Goal: Information Seeking & Learning: Learn about a topic

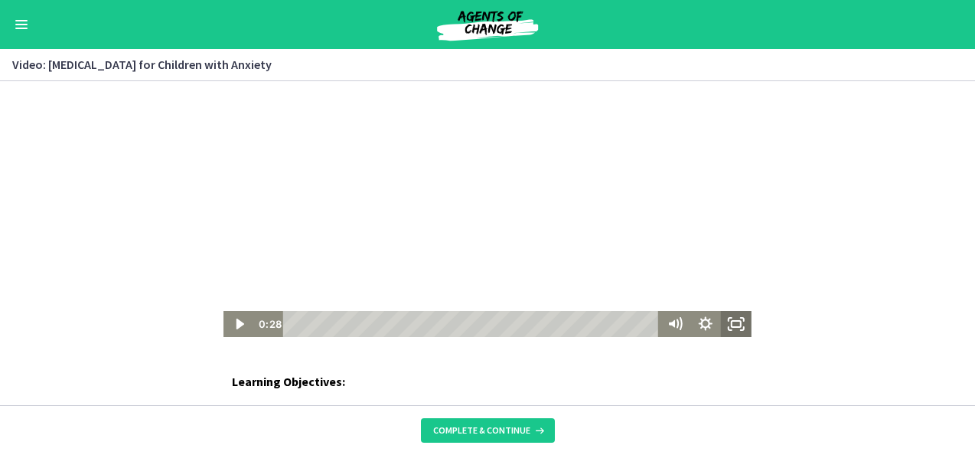
click at [729, 328] on icon "Fullscreen" at bounding box center [736, 324] width 31 height 26
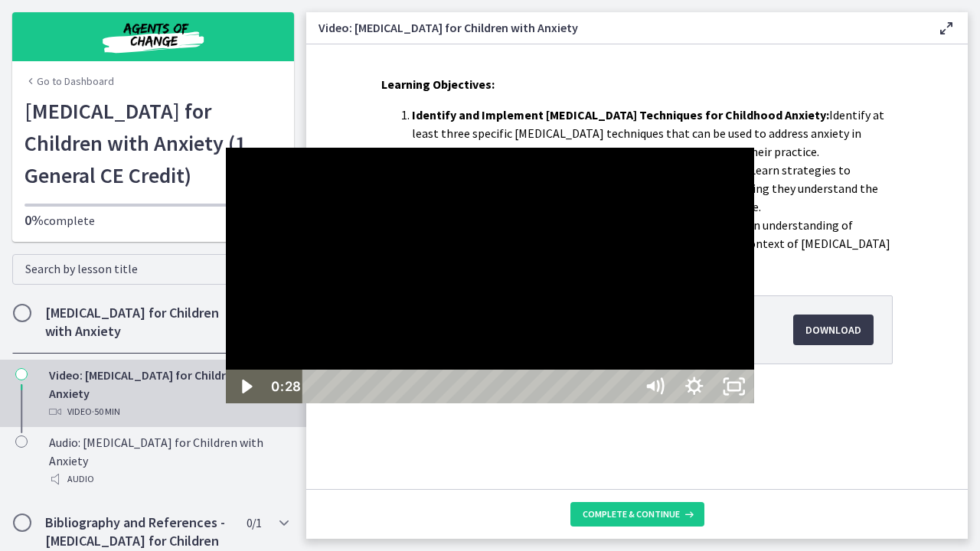
click at [525, 331] on div at bounding box center [490, 276] width 528 height 256
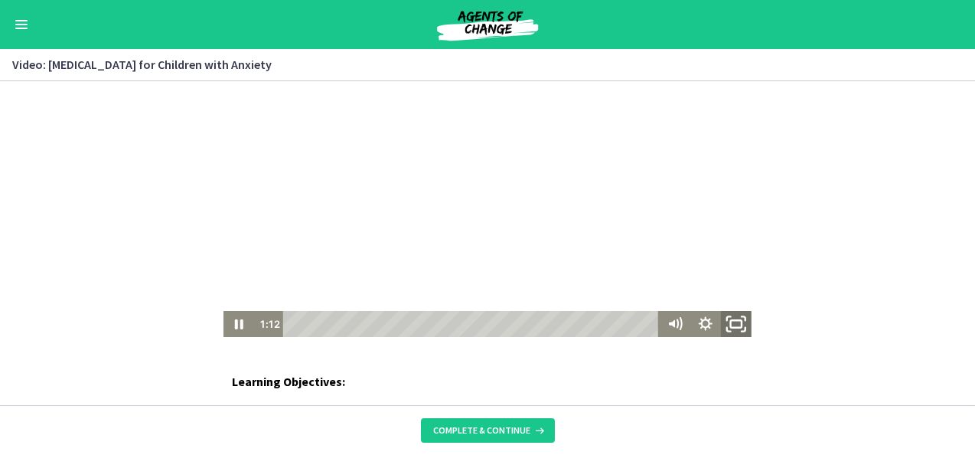
click at [732, 322] on icon "Fullscreen" at bounding box center [736, 324] width 37 height 31
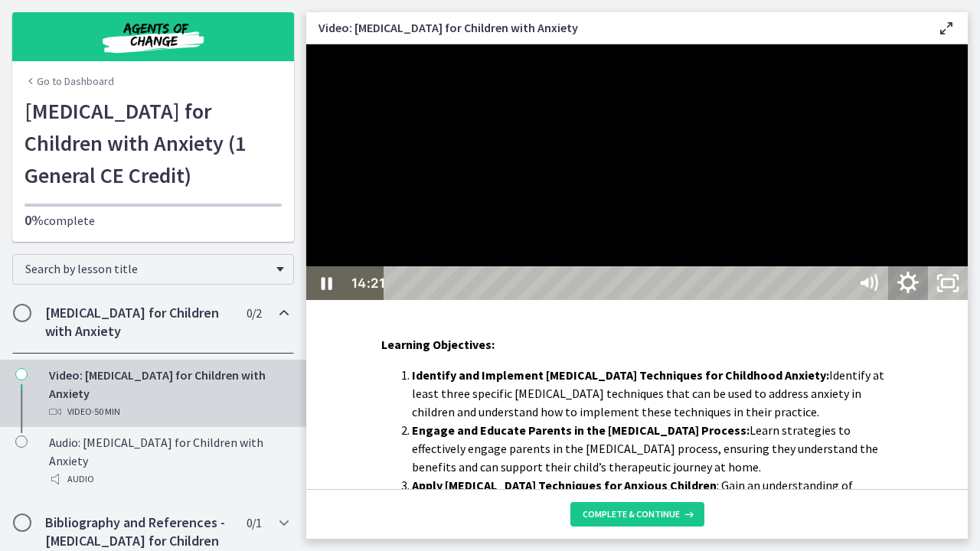
click at [932, 304] on icon "Show settings menu" at bounding box center [907, 283] width 47 height 41
click at [958, 233] on span "1x" at bounding box center [923, 216] width 70 height 34
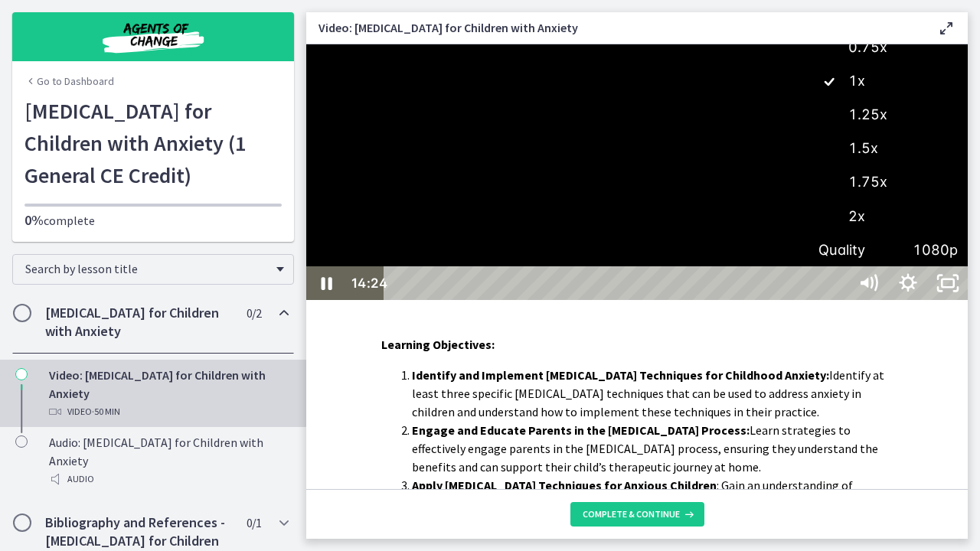
click at [968, 132] on label "1.25x" at bounding box center [887, 114] width 159 height 35
click at [928, 266] on button "Unfullscreen" at bounding box center [948, 283] width 40 height 34
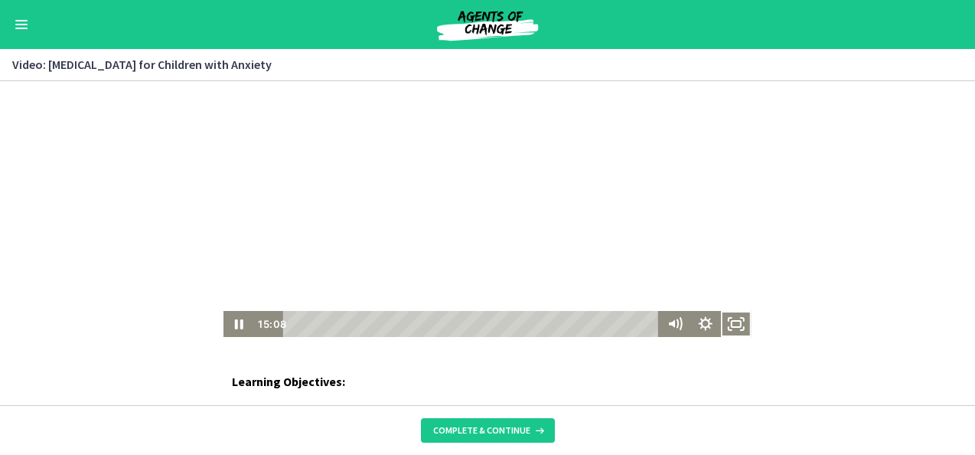
click at [472, 245] on div at bounding box center [488, 209] width 528 height 256
click at [721, 325] on icon "Fullscreen" at bounding box center [736, 324] width 31 height 26
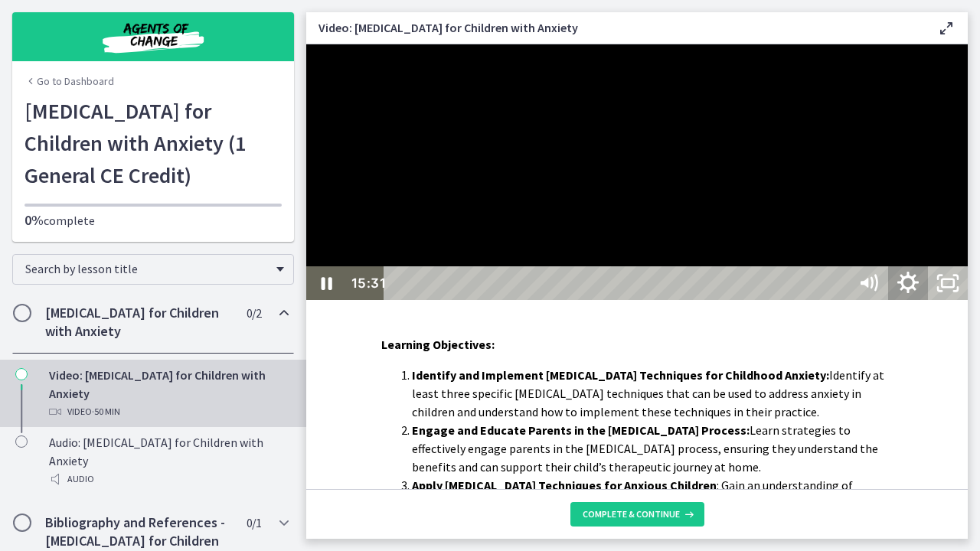
click at [932, 304] on icon "Show settings menu" at bounding box center [907, 283] width 47 height 41
click at [958, 233] on span "1.25x" at bounding box center [933, 216] width 50 height 34
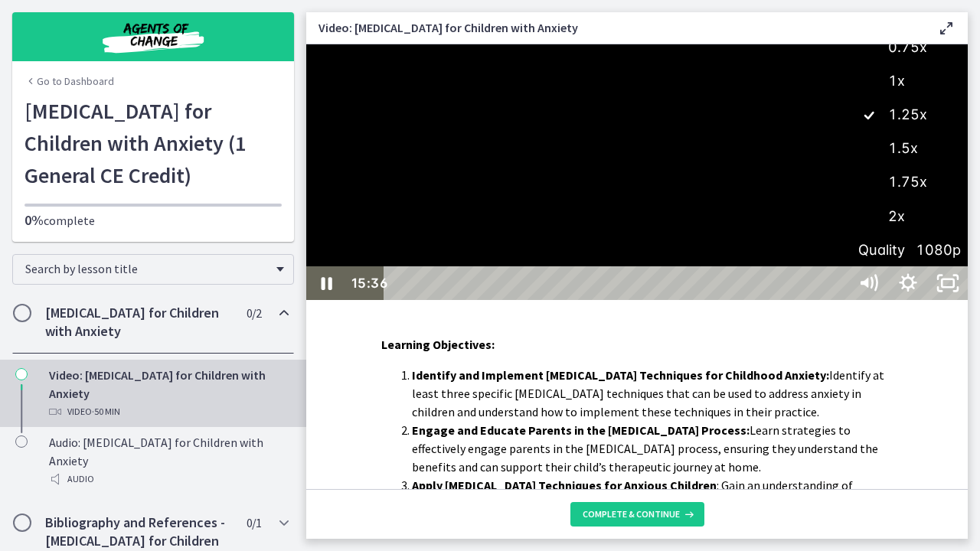
click at [968, 99] on label "1x" at bounding box center [907, 81] width 119 height 35
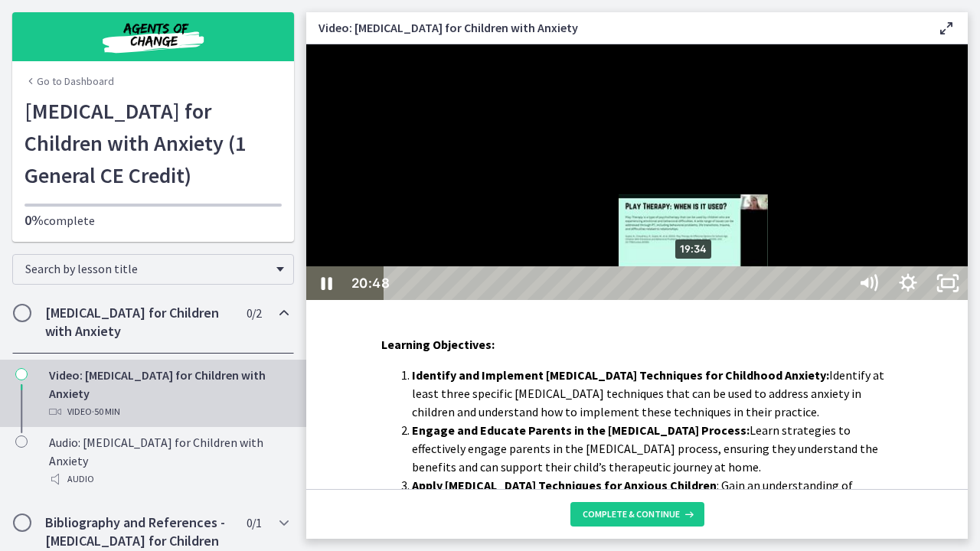
click at [694, 300] on div "19:34" at bounding box center [618, 283] width 440 height 34
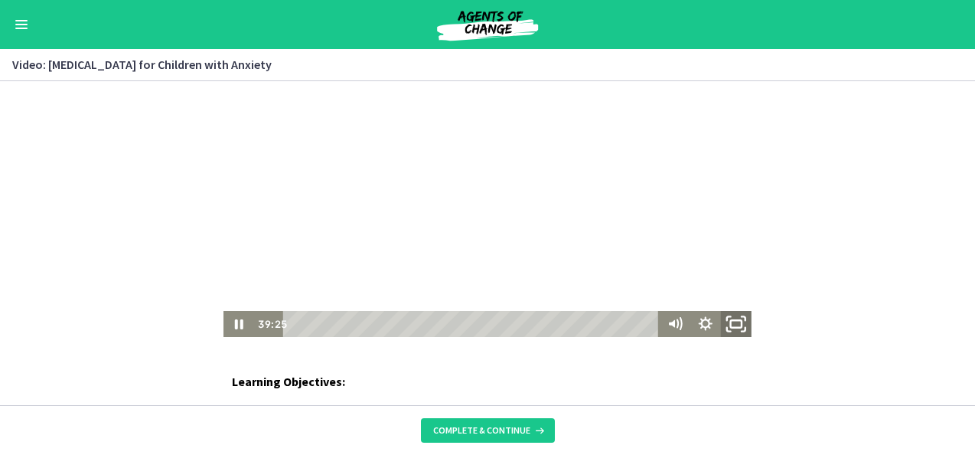
click at [733, 318] on icon "Fullscreen" at bounding box center [736, 324] width 37 height 31
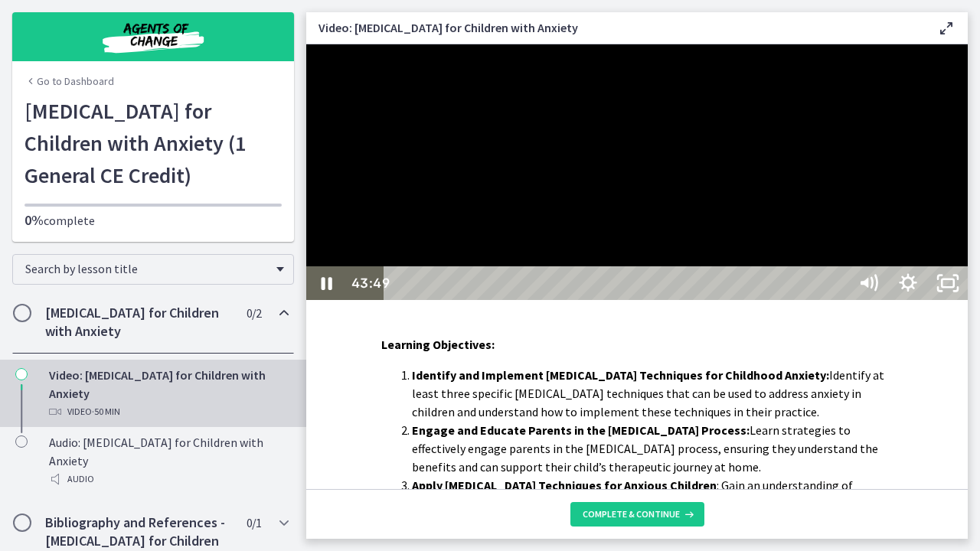
click at [505, 300] on div at bounding box center [636, 172] width 661 height 256
click at [306, 44] on button "Play Video: cpu0ob5irb5c72q4r250.mp4" at bounding box center [306, 44] width 1 height 1
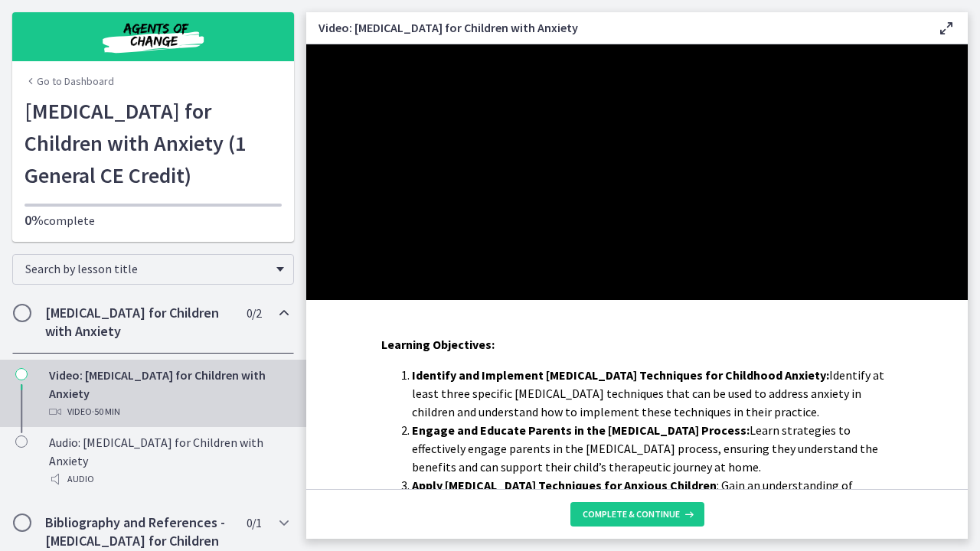
click at [633, 300] on div at bounding box center [636, 172] width 661 height 256
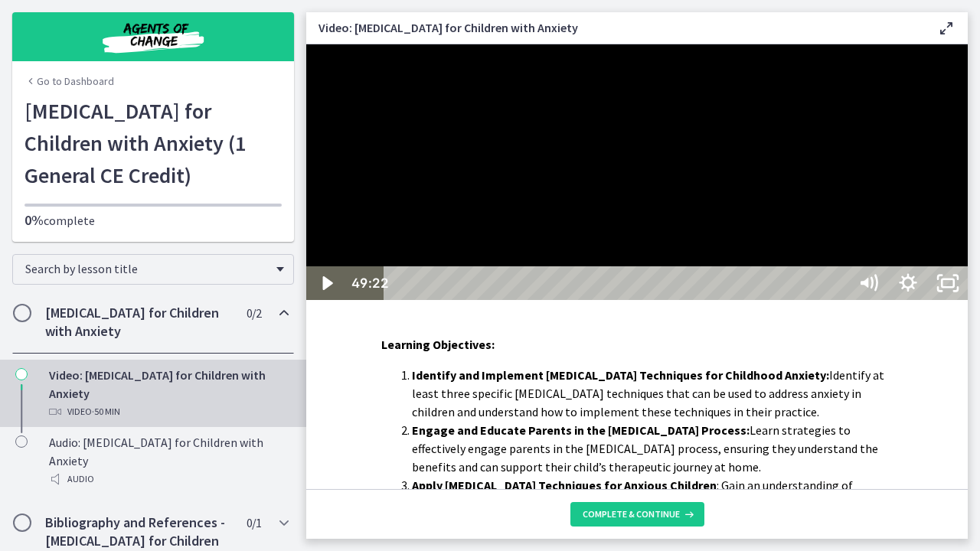
click at [306, 44] on button "Play Video: cpu0ob5irb5c72q4r250.mp4" at bounding box center [306, 44] width 1 height 1
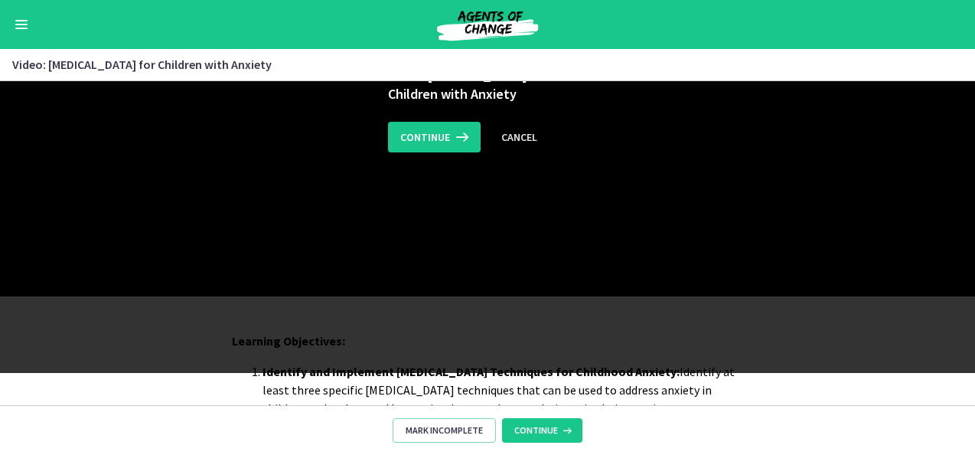
scroll to position [260, 0]
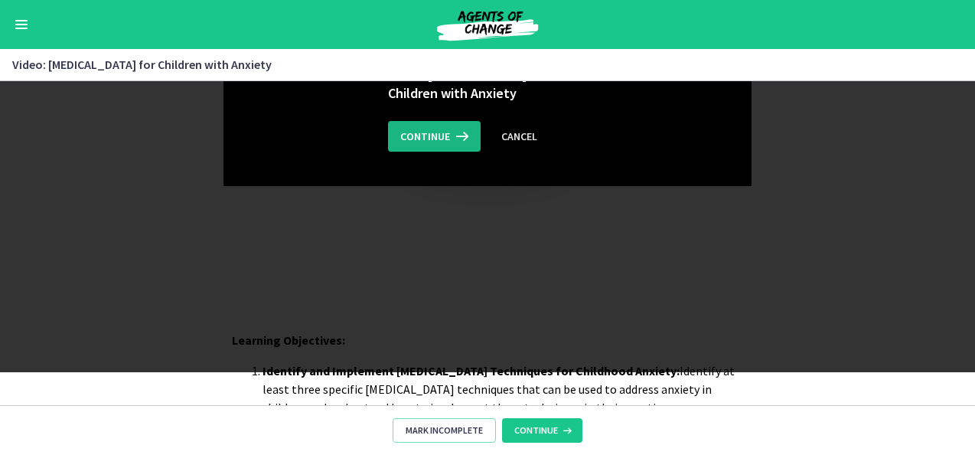
click at [425, 148] on button "Continue" at bounding box center [434, 136] width 93 height 31
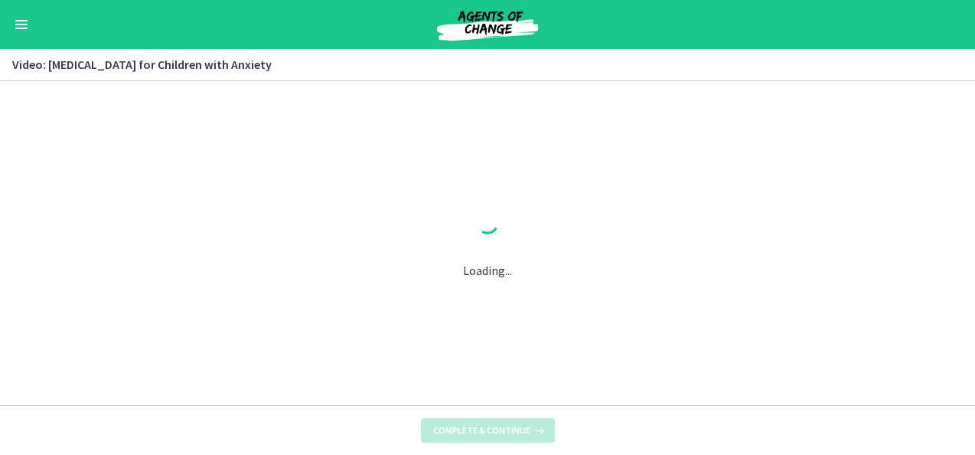
scroll to position [0, 0]
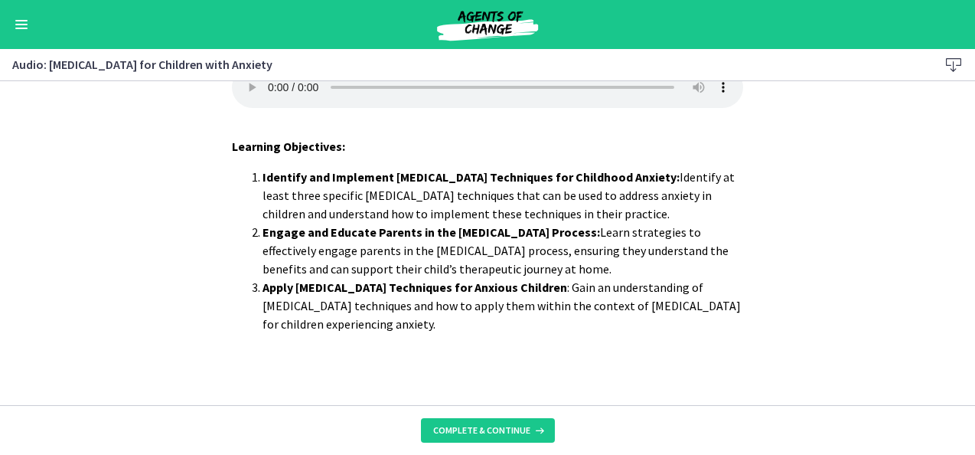
scroll to position [47, 0]
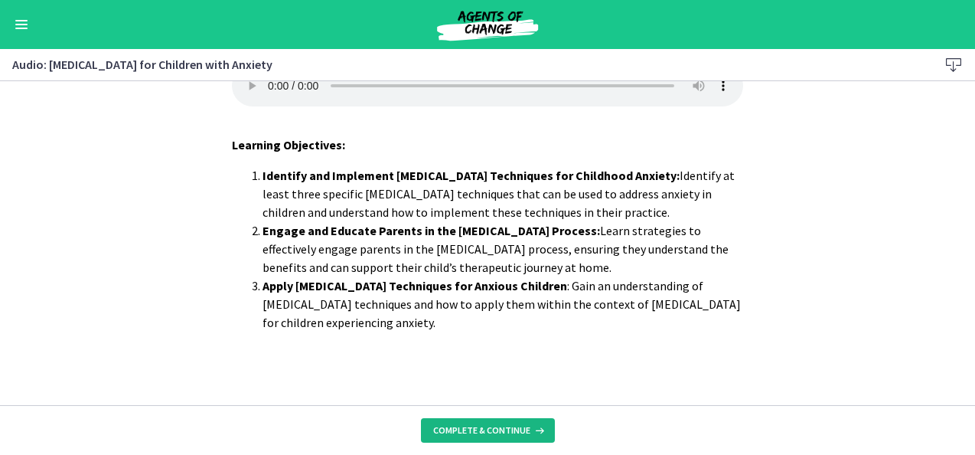
click at [531, 433] on icon at bounding box center [538, 430] width 15 height 12
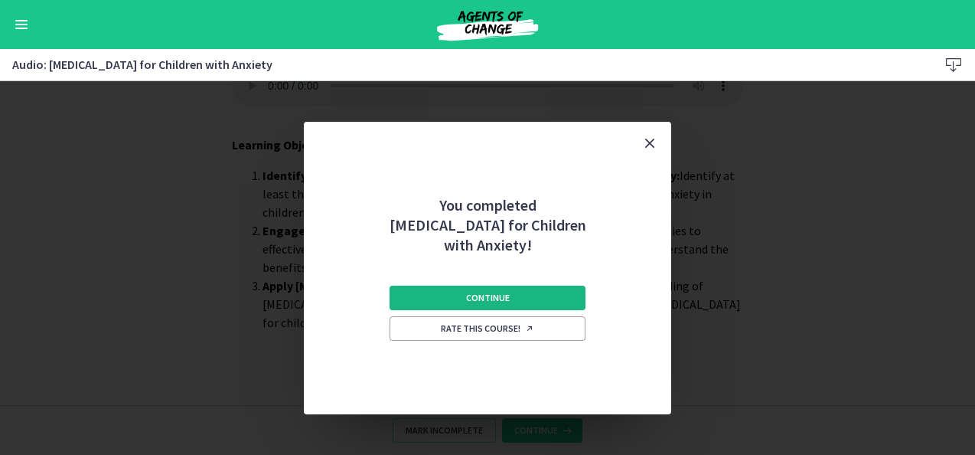
click at [544, 286] on button "Continue" at bounding box center [488, 298] width 196 height 24
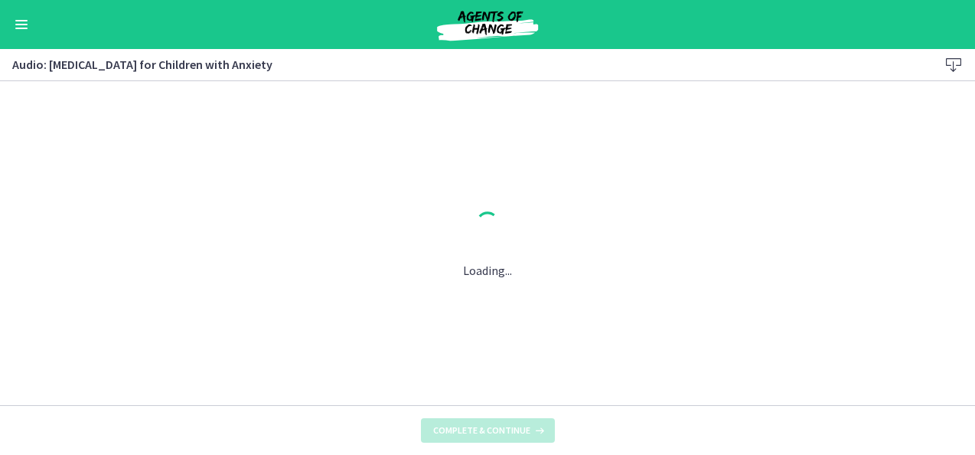
scroll to position [0, 0]
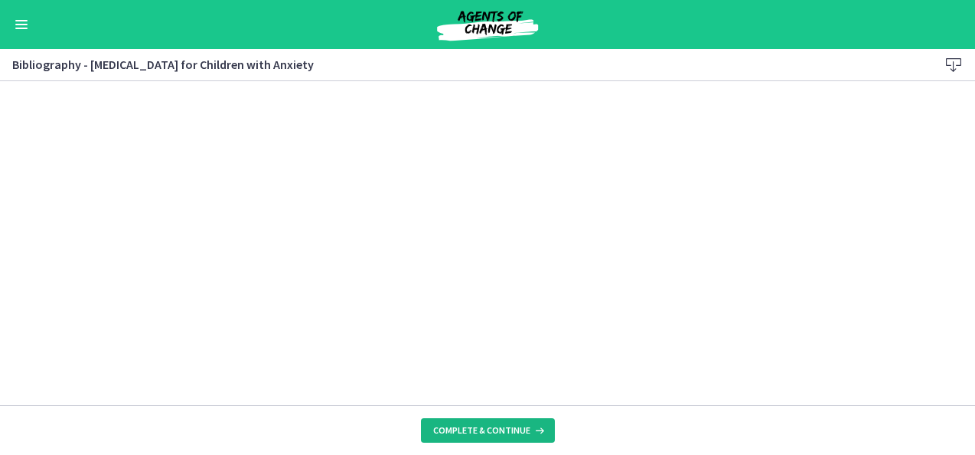
click at [514, 439] on button "Complete & continue" at bounding box center [488, 430] width 134 height 24
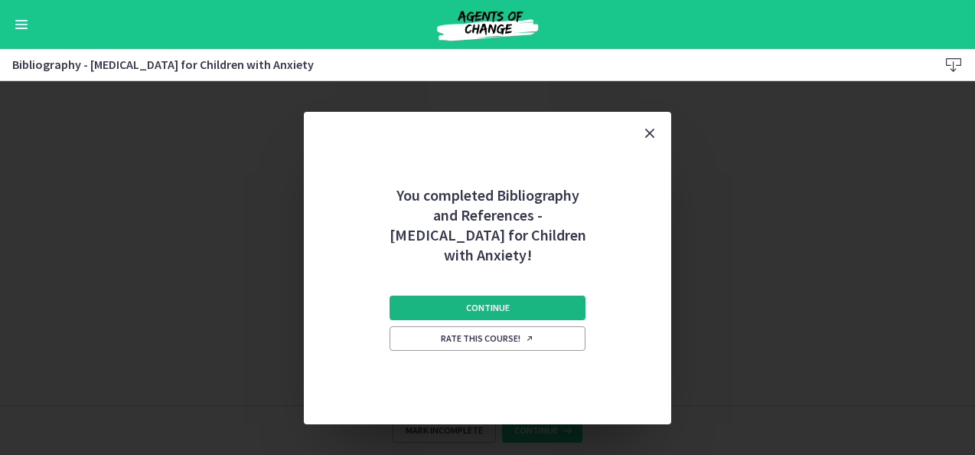
click at [518, 302] on button "Continue" at bounding box center [488, 308] width 196 height 24
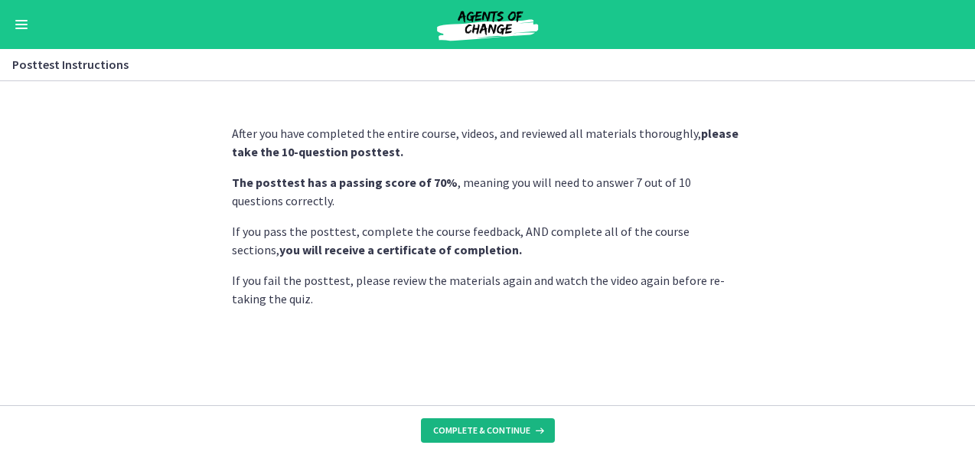
click at [492, 421] on button "Complete & continue" at bounding box center [488, 430] width 134 height 24
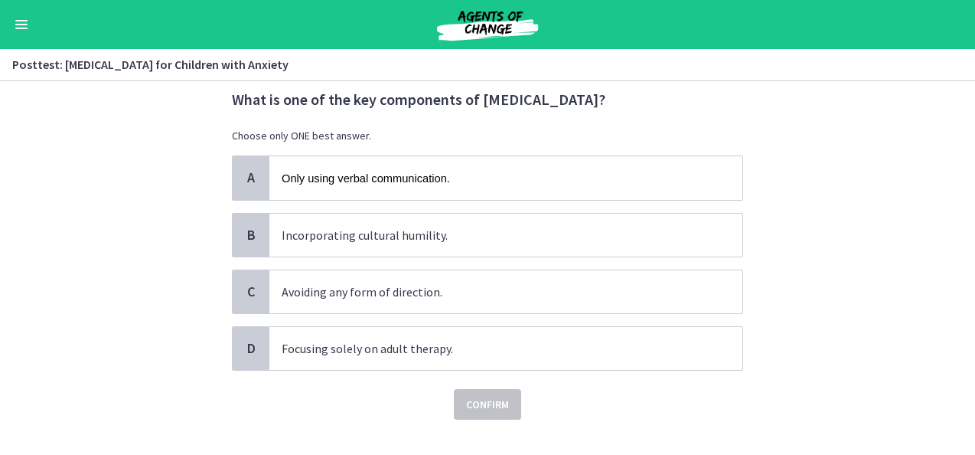
scroll to position [54, 0]
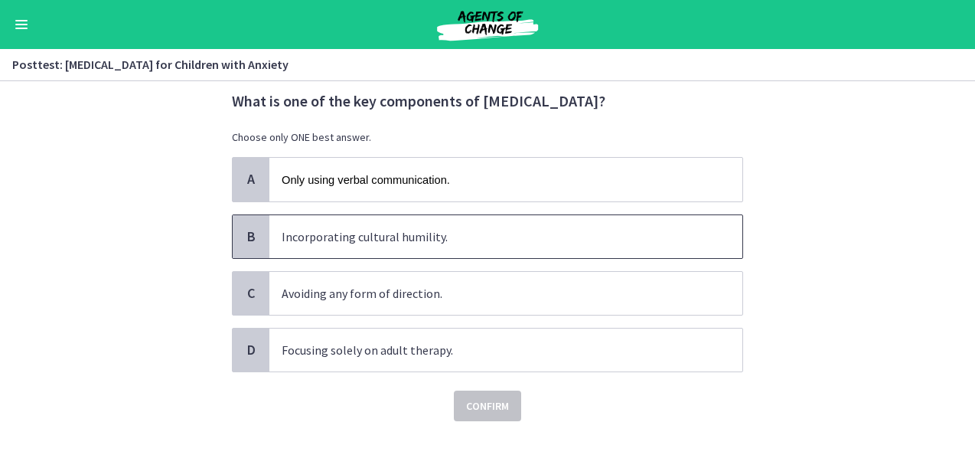
click at [626, 235] on p "Incorporating cultural humility." at bounding box center [491, 236] width 418 height 18
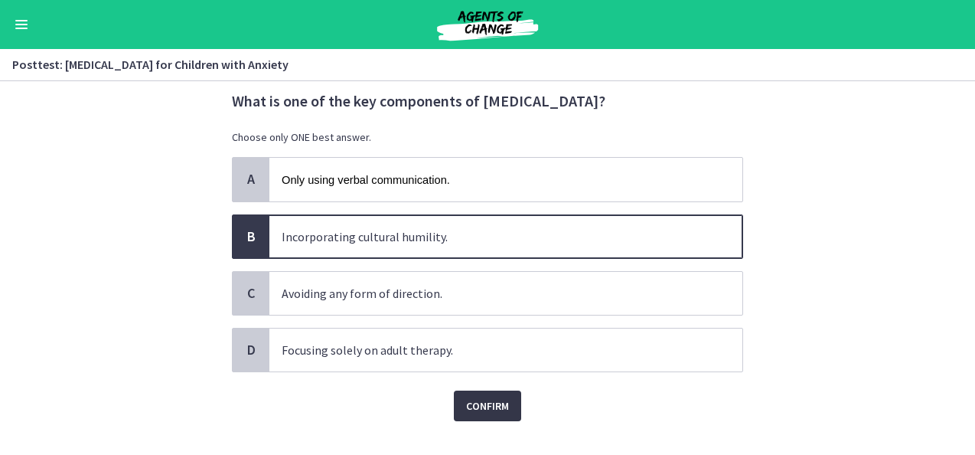
click at [482, 407] on span "Confirm" at bounding box center [487, 406] width 43 height 18
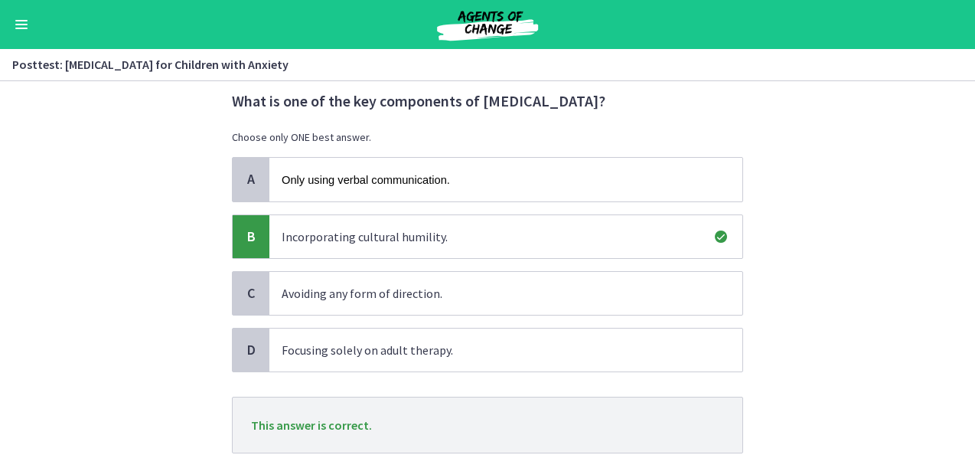
scroll to position [160, 0]
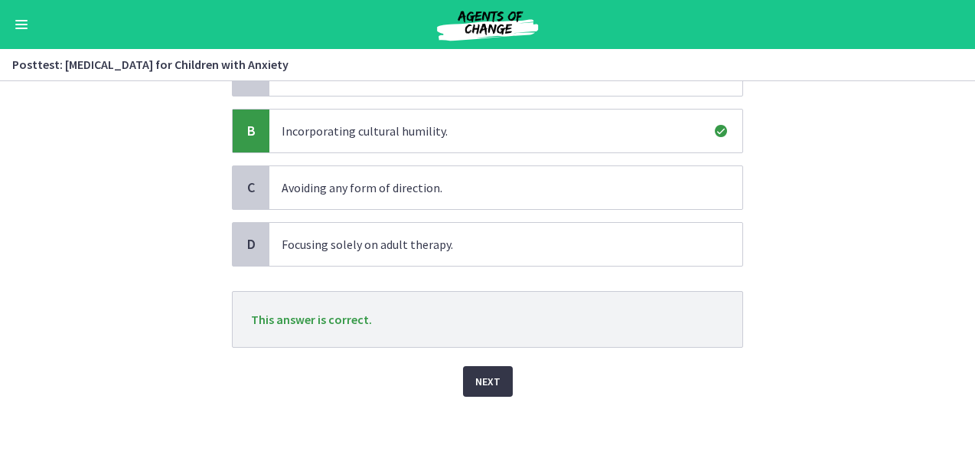
drag, startPoint x: 493, startPoint y: 397, endPoint x: 487, endPoint y: 387, distance: 11.0
click at [487, 295] on div "Question 1 of 10 What is one of the key components of [MEDICAL_DATA]? Choose on…" at bounding box center [488, 123] width 536 height 343
click at [475, 380] on span "Next" at bounding box center [487, 381] width 25 height 18
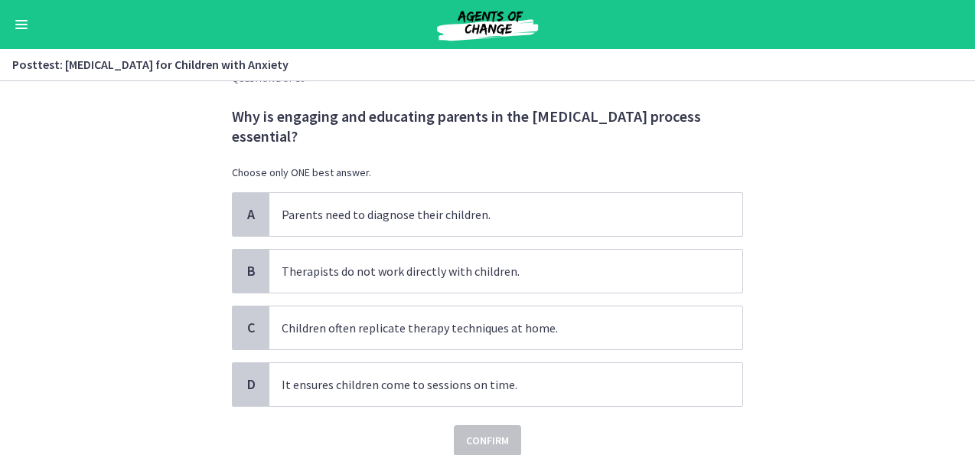
scroll to position [40, 0]
click at [694, 312] on span "Children often replicate therapy techniques at home." at bounding box center [505, 326] width 473 height 43
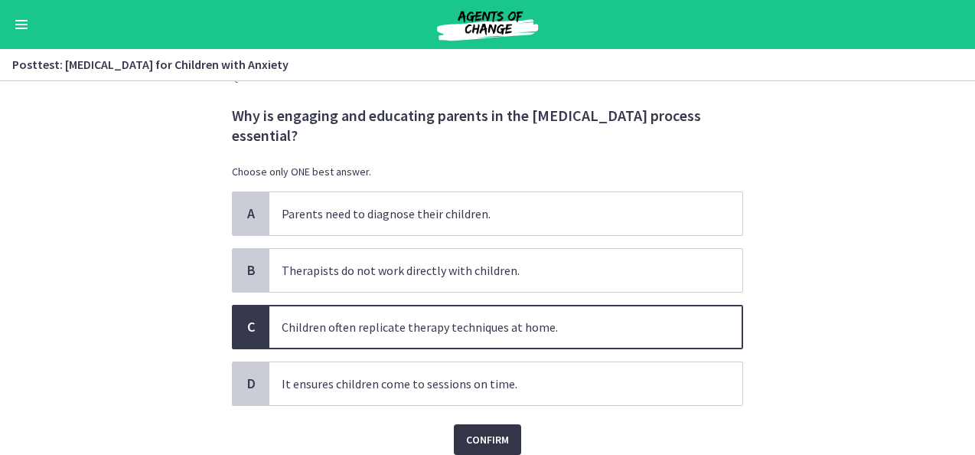
click at [498, 430] on span "Confirm" at bounding box center [487, 439] width 43 height 18
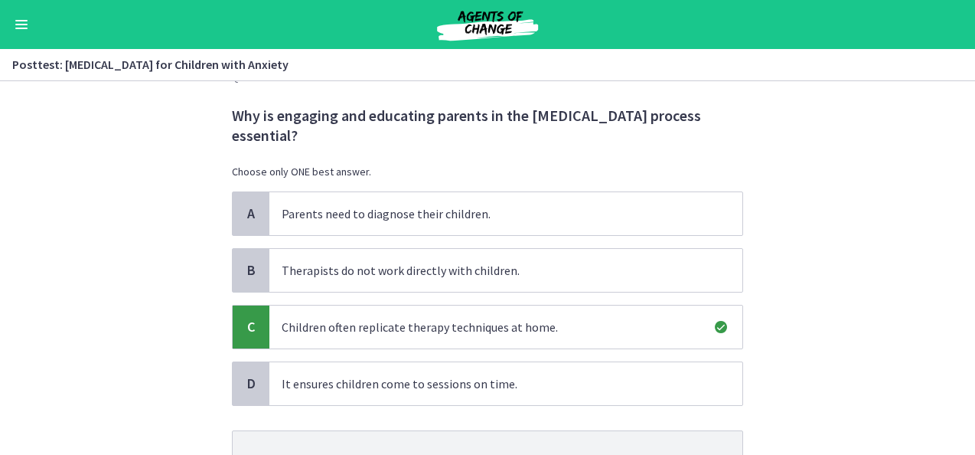
scroll to position [159, 0]
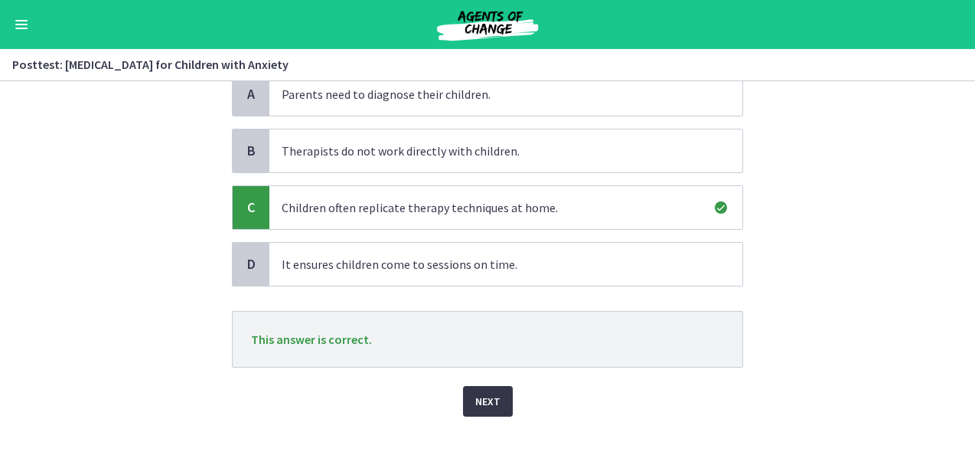
click at [498, 386] on button "Next" at bounding box center [488, 401] width 50 height 31
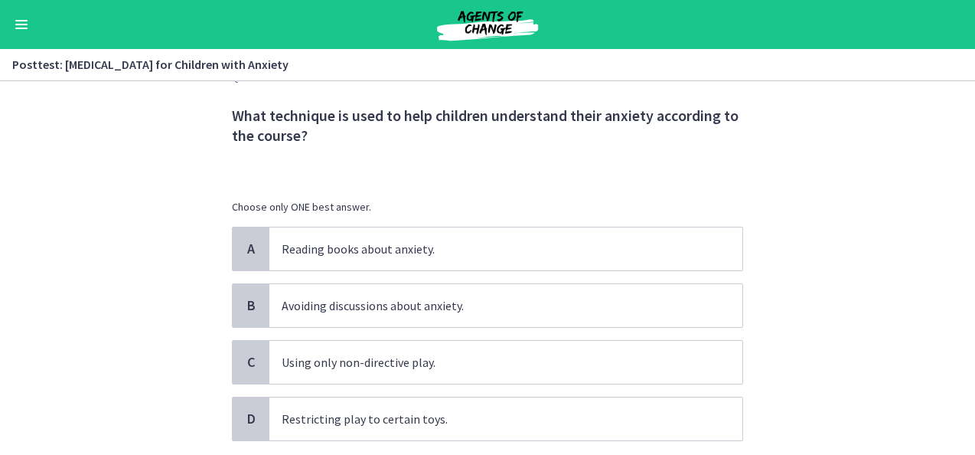
scroll to position [119, 0]
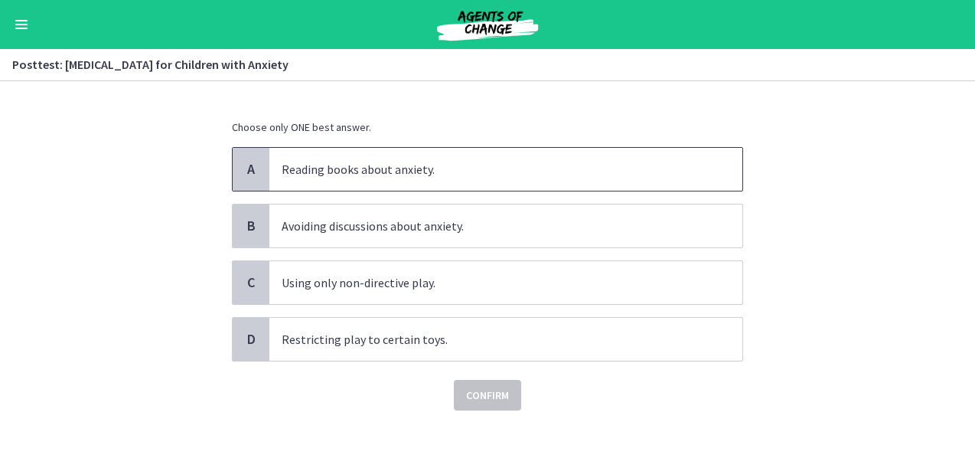
click at [674, 165] on p "Reading books about anxiety." at bounding box center [491, 169] width 418 height 18
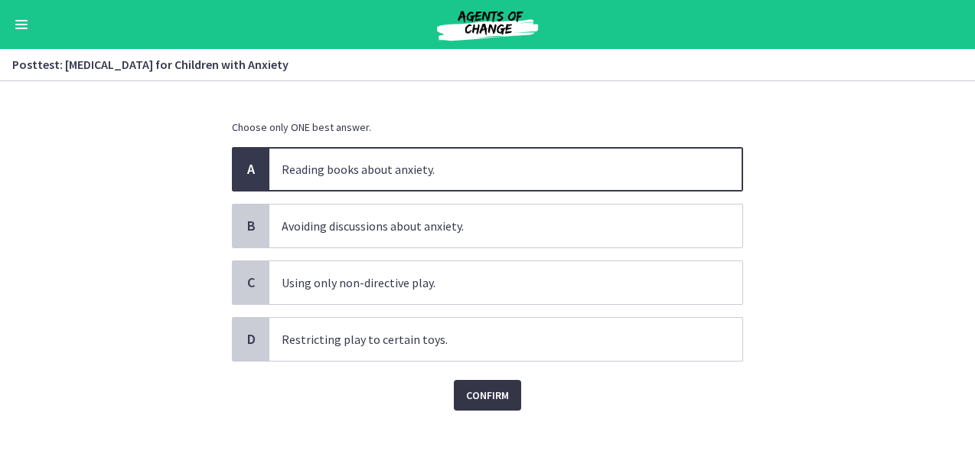
click at [478, 387] on span "Confirm" at bounding box center [487, 395] width 43 height 18
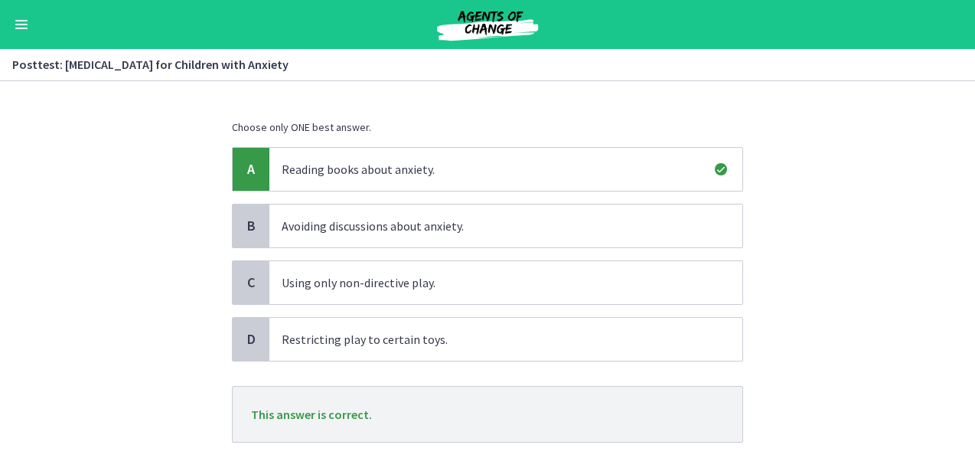
scroll to position [214, 0]
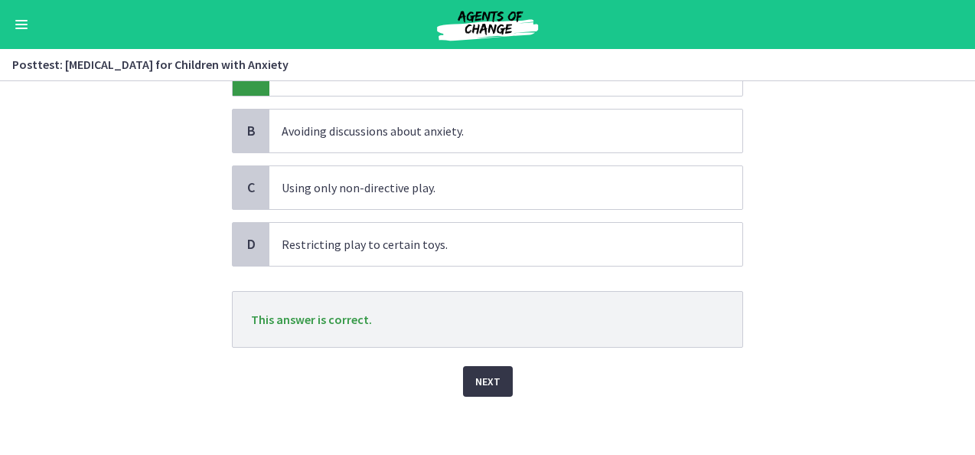
click at [475, 393] on button "Next" at bounding box center [488, 381] width 50 height 31
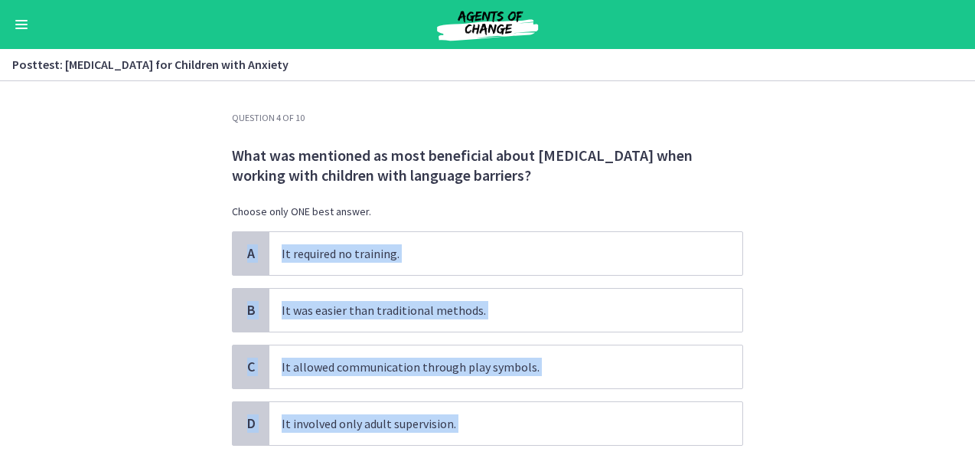
drag, startPoint x: 475, startPoint y: 393, endPoint x: 839, endPoint y: 224, distance: 401.4
click at [839, 224] on section "Question 4 of 10 What was mentioned as most beneficial about [MEDICAL_DATA] whe…" at bounding box center [487, 268] width 975 height 374
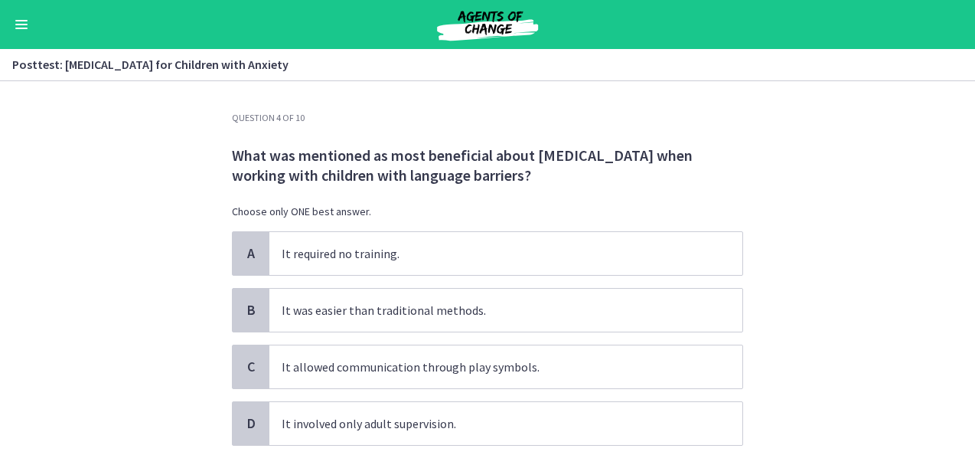
drag, startPoint x: 839, startPoint y: 224, endPoint x: 812, endPoint y: 143, distance: 85.5
click at [812, 143] on section "Question 4 of 10 What was mentioned as most beneficial about [MEDICAL_DATA] whe…" at bounding box center [487, 268] width 975 height 374
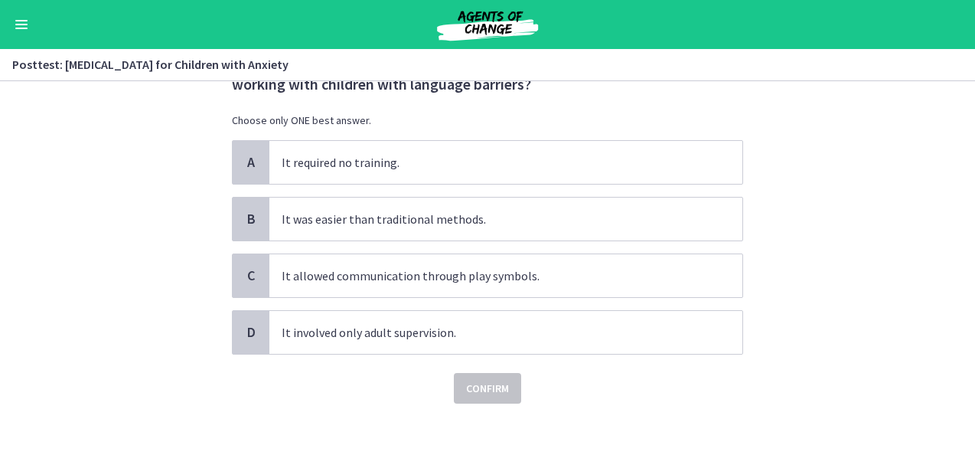
scroll to position [93, 0]
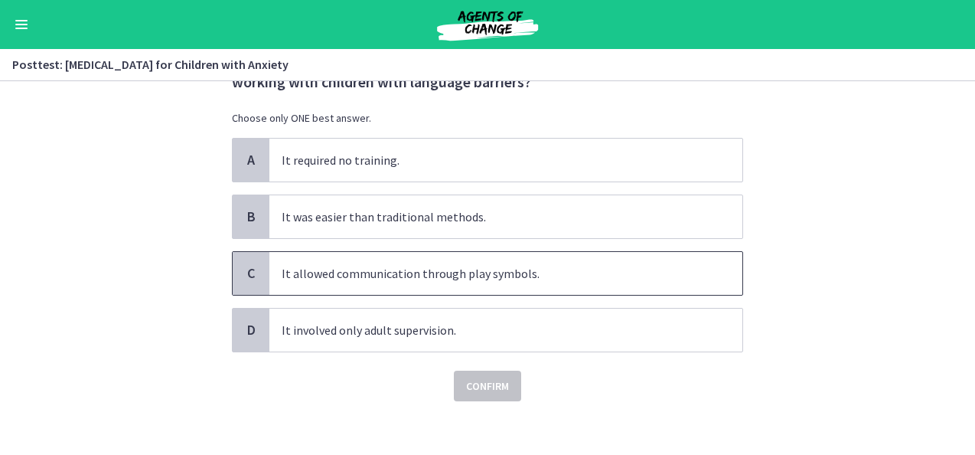
click at [660, 274] on p "It allowed communication through play symbols." at bounding box center [491, 273] width 418 height 18
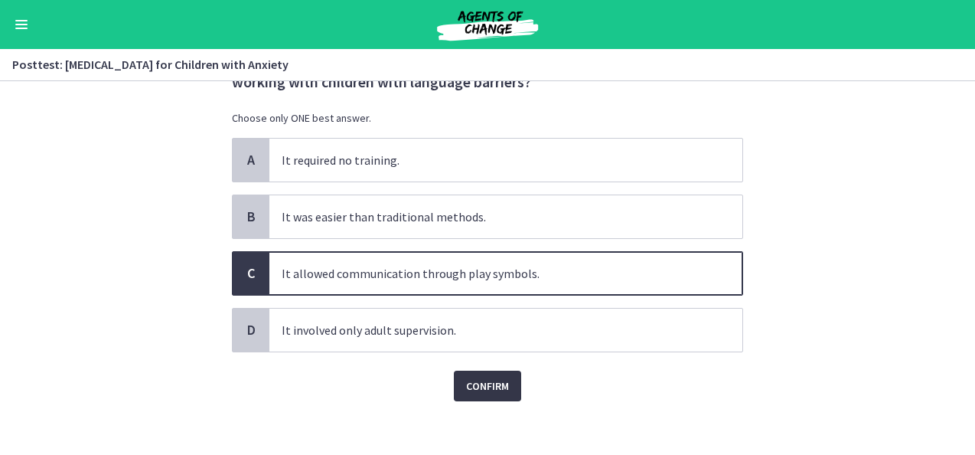
click at [494, 384] on span "Confirm" at bounding box center [487, 386] width 43 height 18
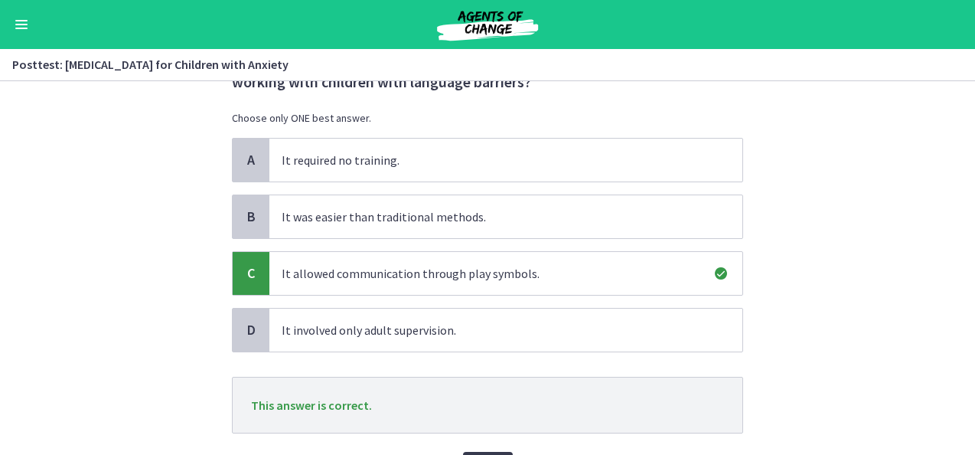
scroll to position [179, 0]
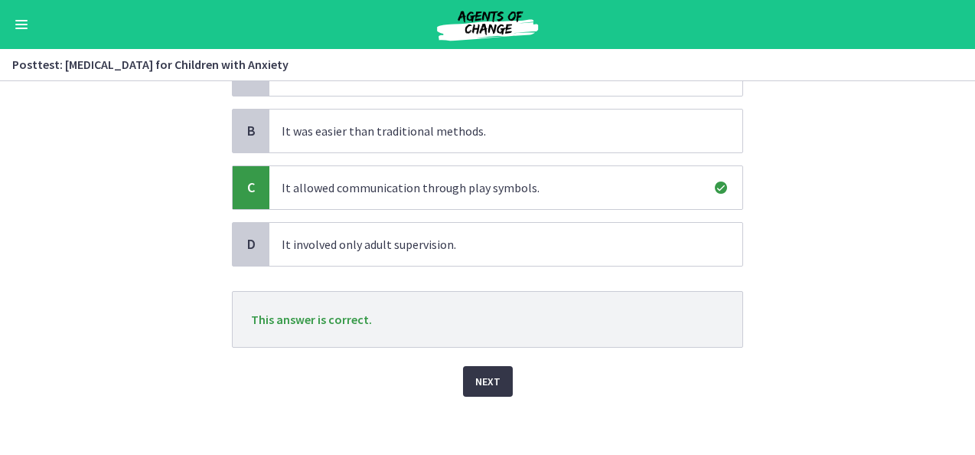
click at [490, 377] on span "Next" at bounding box center [487, 381] width 25 height 18
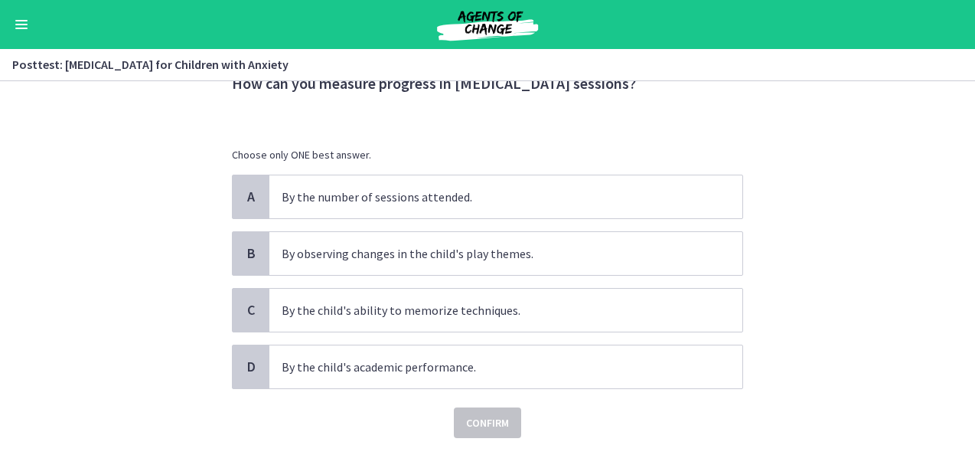
scroll to position [73, 0]
click at [708, 243] on span "By observing changes in the child's play themes." at bounding box center [505, 251] width 473 height 43
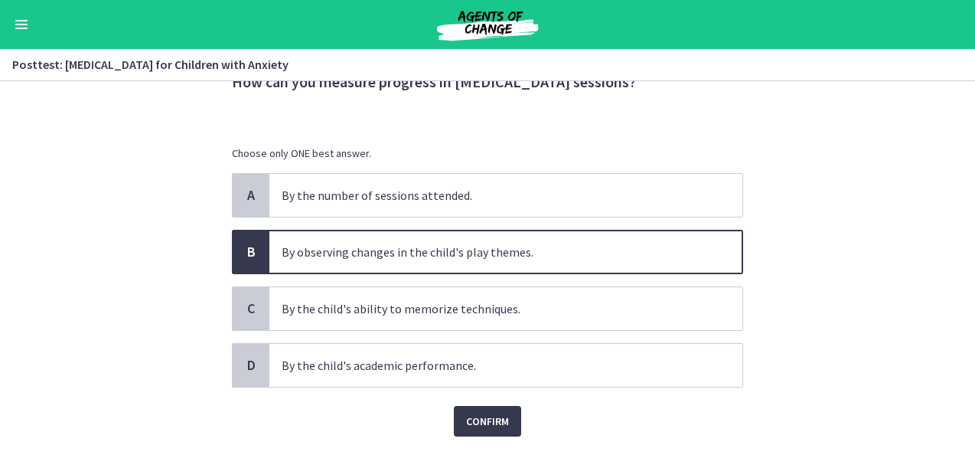
click at [708, 243] on span "By observing changes in the child's play themes." at bounding box center [505, 251] width 473 height 43
click at [472, 431] on button "Confirm" at bounding box center [487, 421] width 67 height 31
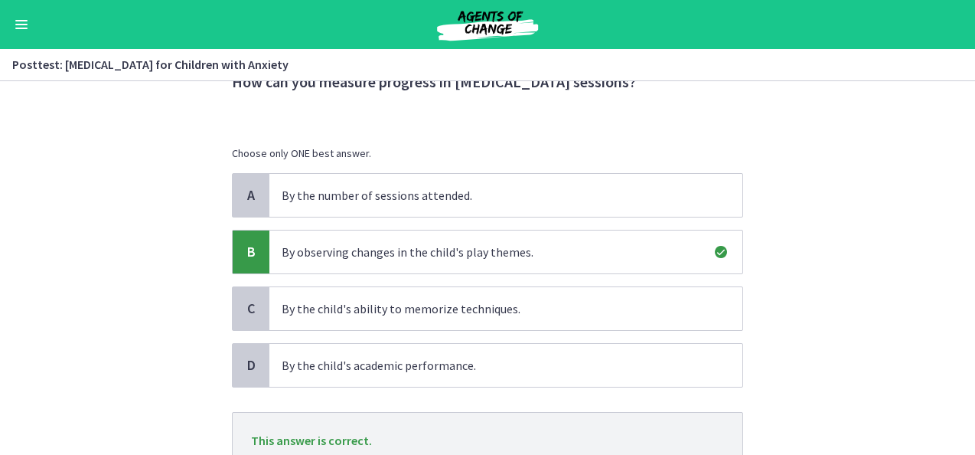
scroll to position [194, 0]
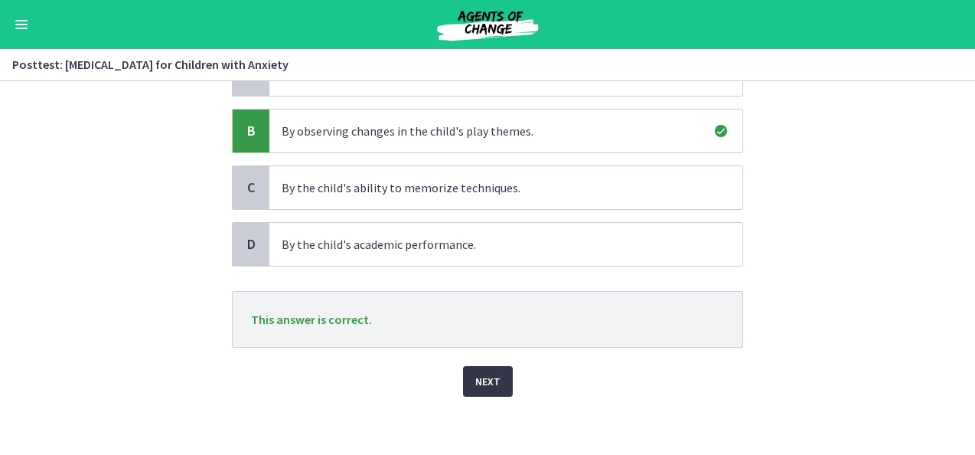
click at [463, 380] on button "Next" at bounding box center [488, 381] width 50 height 31
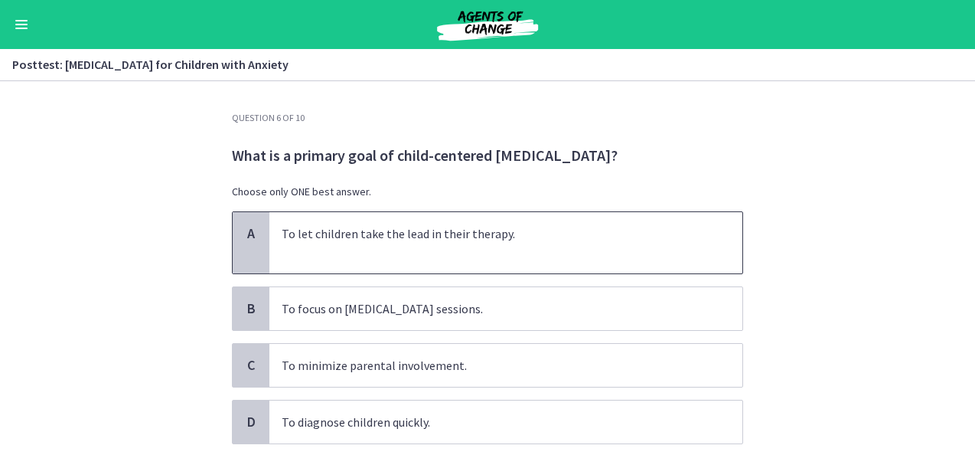
scroll to position [97, 0]
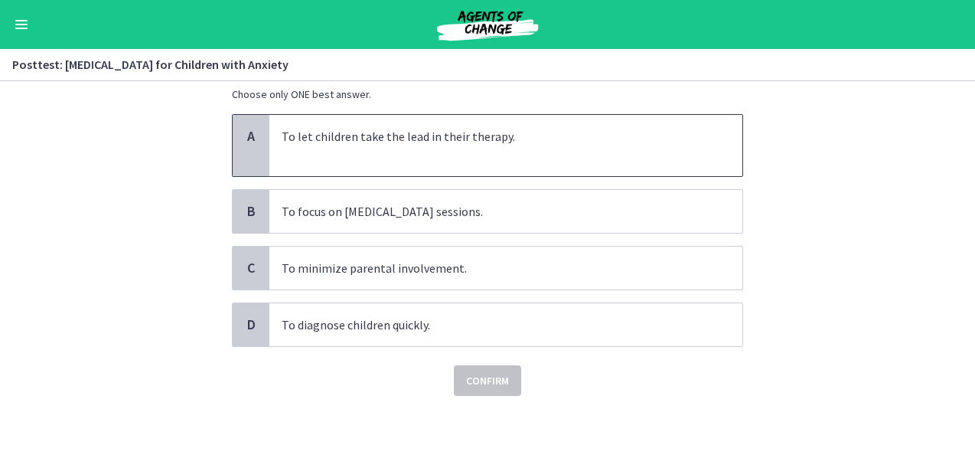
click at [550, 155] on p at bounding box center [491, 154] width 418 height 18
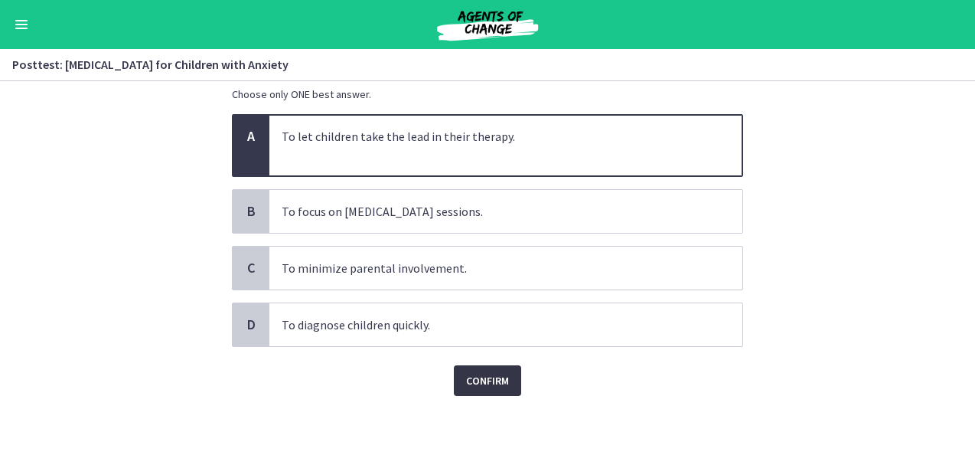
click at [459, 393] on button "Confirm" at bounding box center [487, 380] width 67 height 31
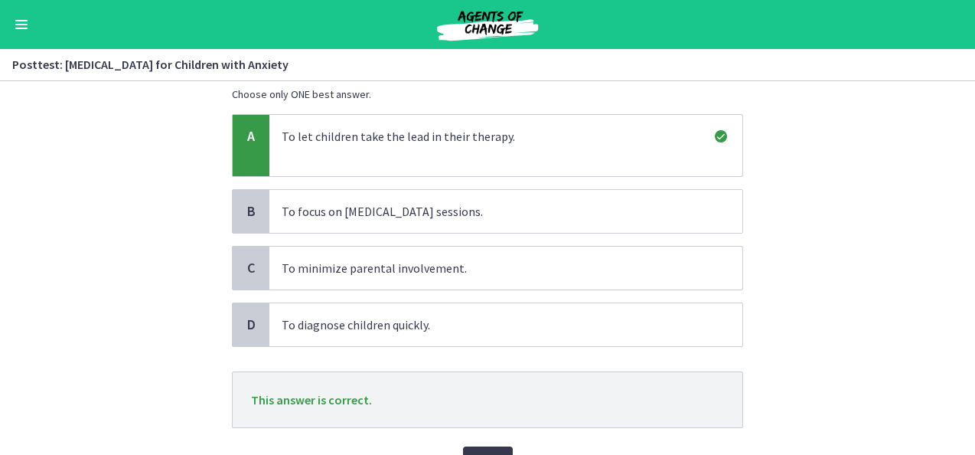
scroll to position [178, 0]
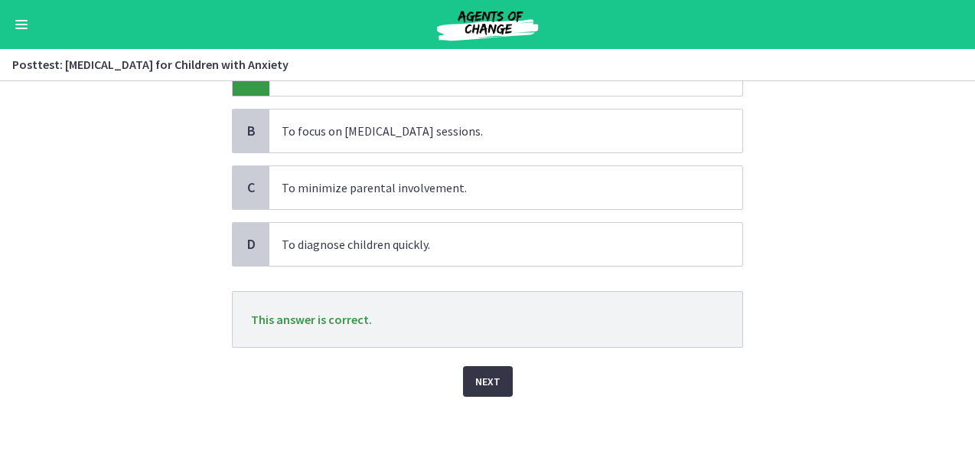
click at [488, 376] on span "Next" at bounding box center [487, 381] width 25 height 18
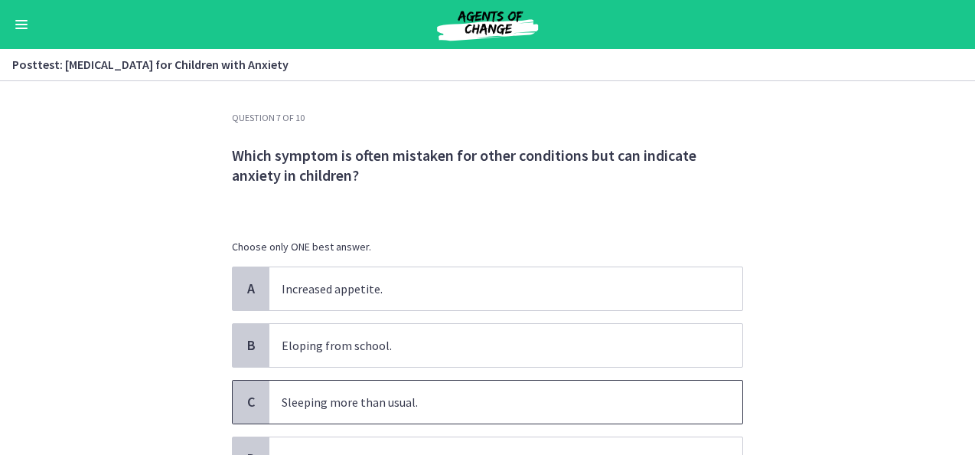
scroll to position [134, 0]
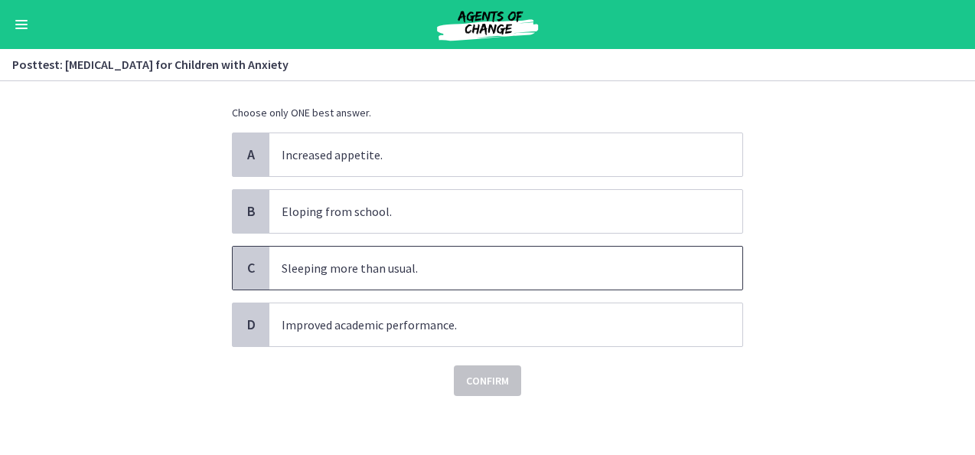
click at [352, 266] on p "Sleeping more than usual." at bounding box center [491, 268] width 418 height 18
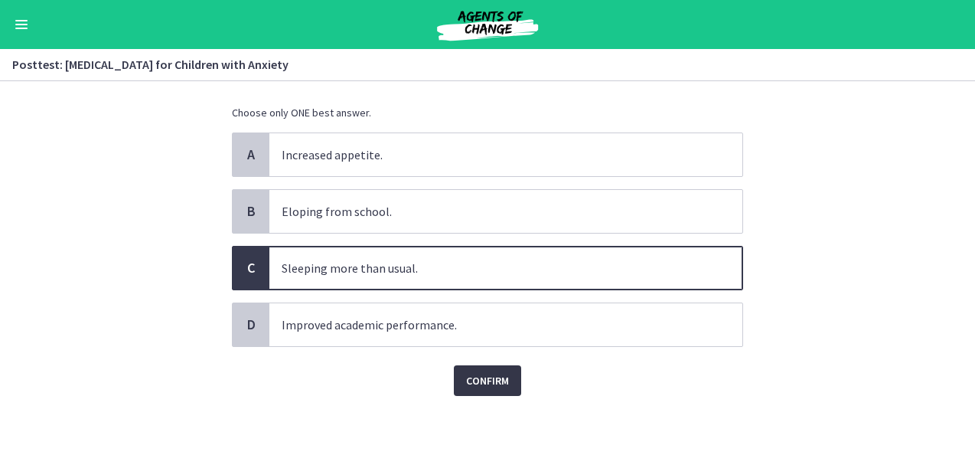
click at [493, 384] on span "Confirm" at bounding box center [487, 380] width 43 height 18
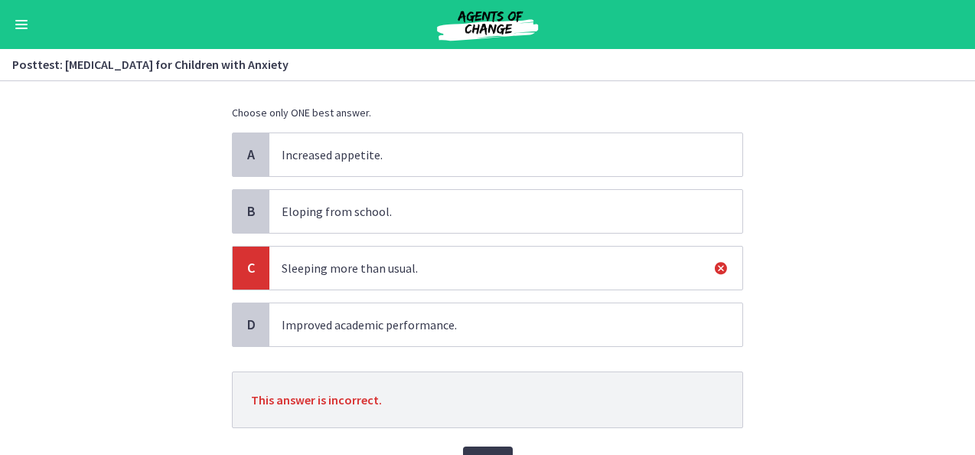
click at [383, 191] on span "Eloping from school." at bounding box center [505, 211] width 473 height 43
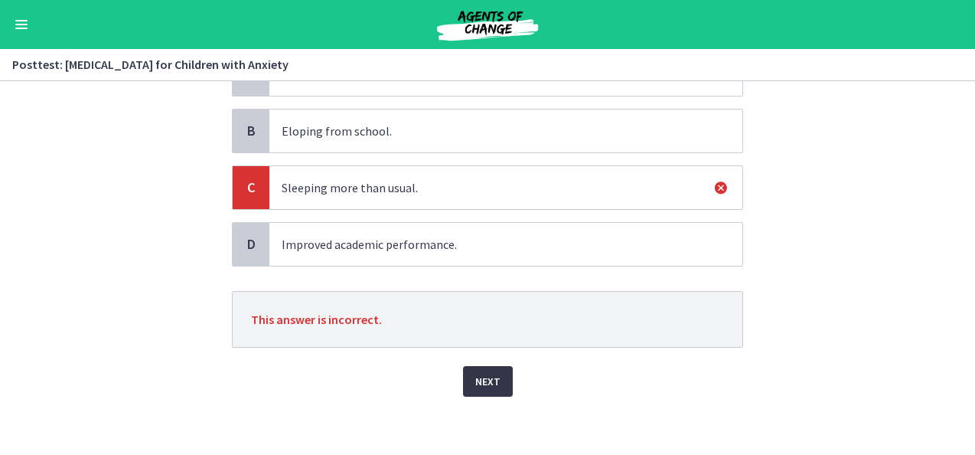
click at [464, 384] on button "Next" at bounding box center [488, 381] width 50 height 31
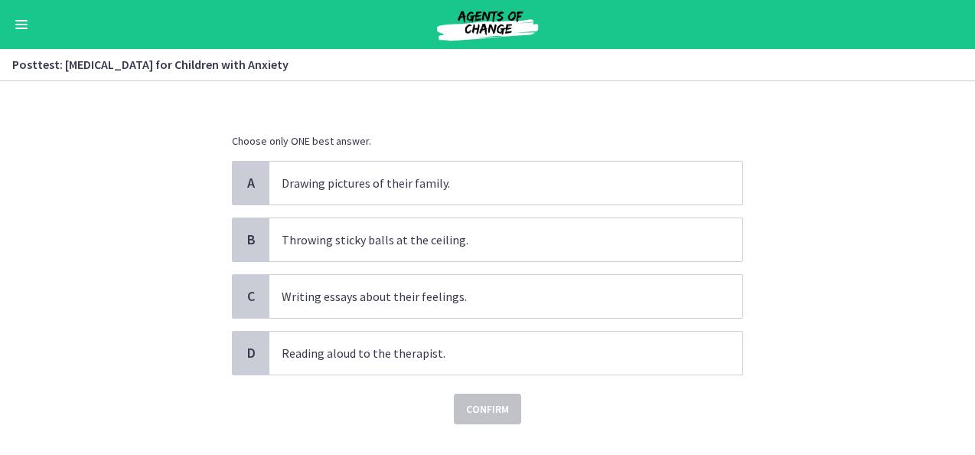
scroll to position [107, 0]
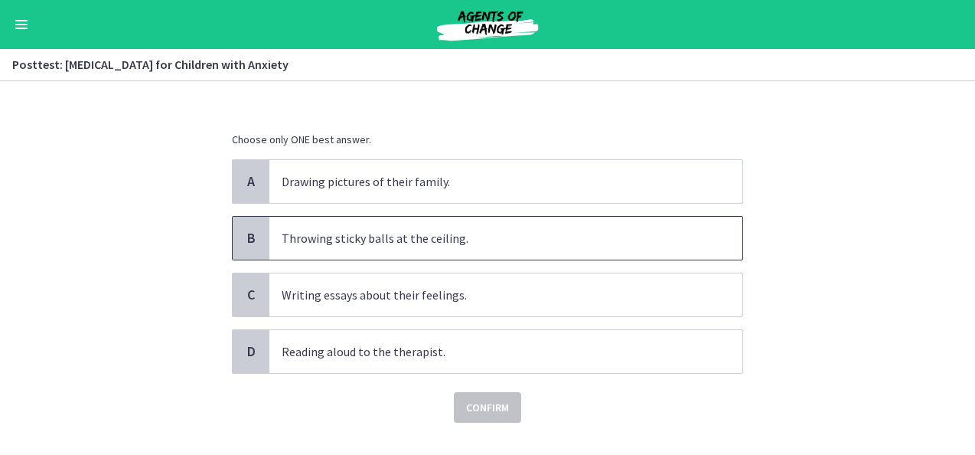
click at [704, 240] on span "Throwing sticky balls at the ceiling." at bounding box center [505, 238] width 473 height 43
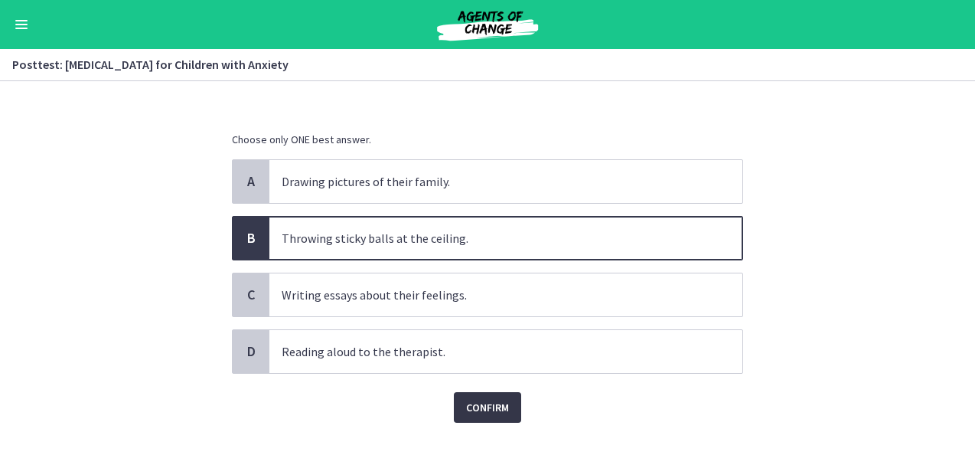
click at [460, 416] on button "Confirm" at bounding box center [487, 407] width 67 height 31
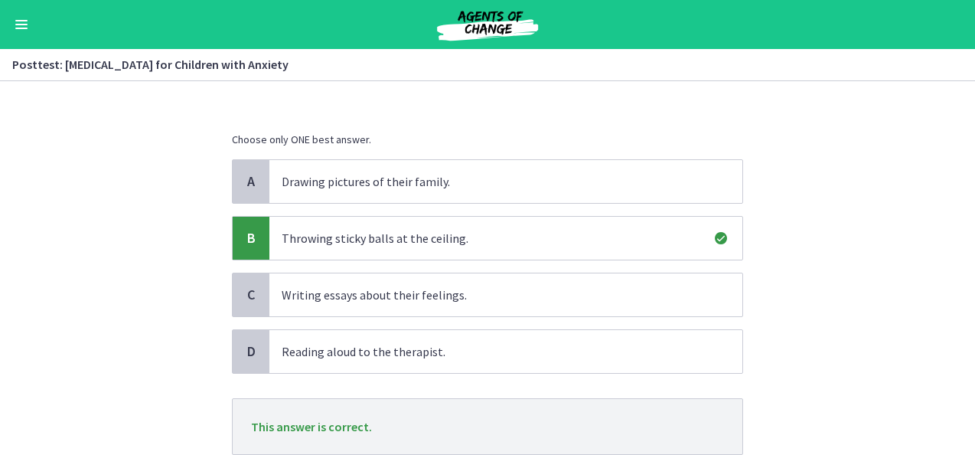
scroll to position [214, 0]
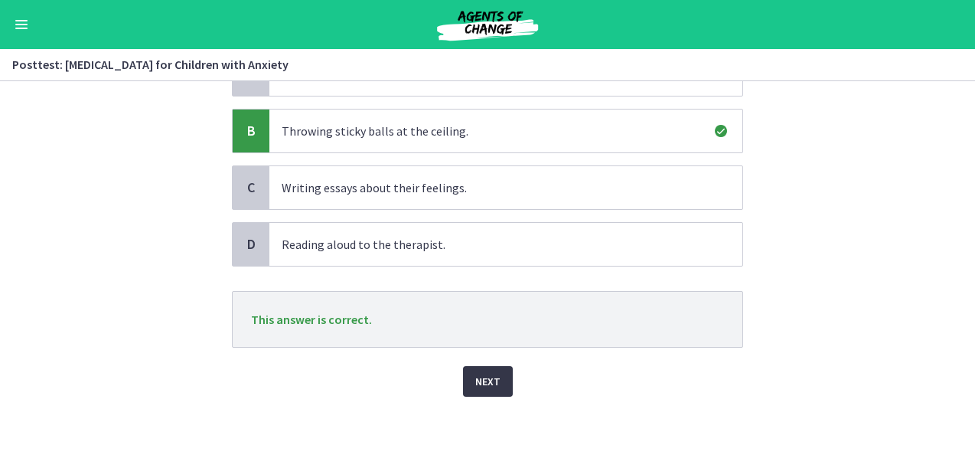
click at [475, 384] on span "Next" at bounding box center [487, 381] width 25 height 18
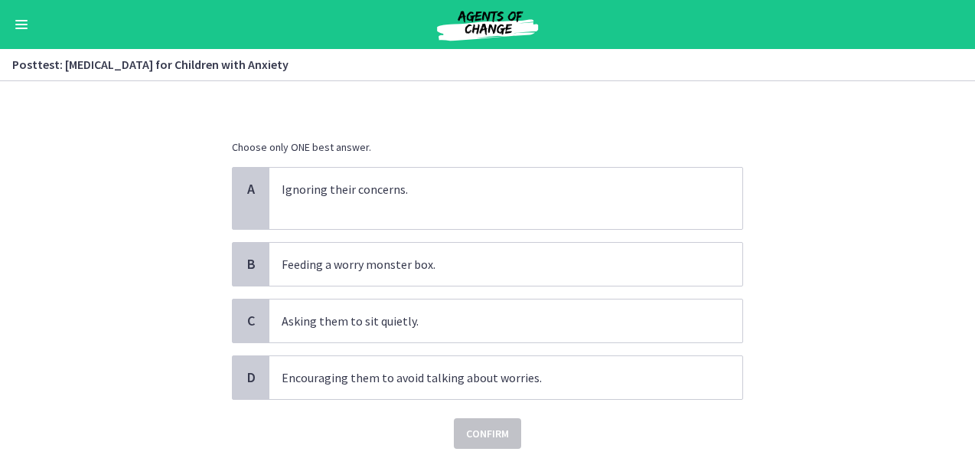
scroll to position [103, 0]
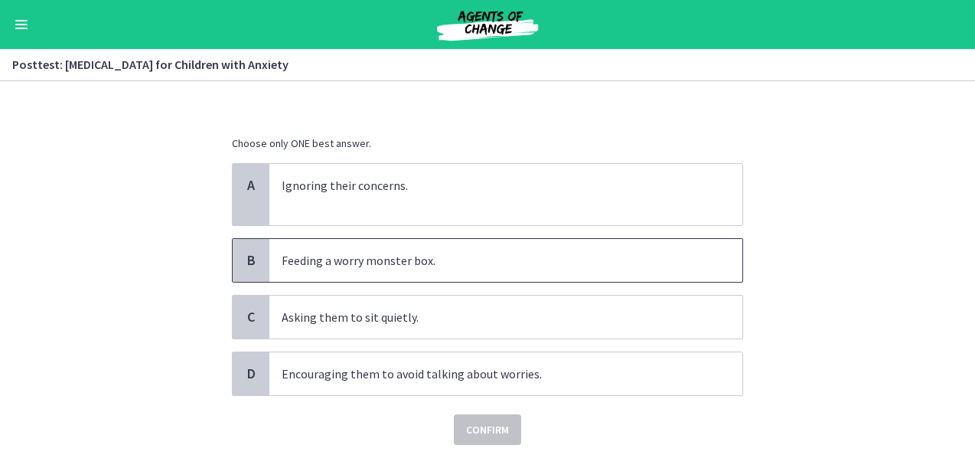
click at [648, 267] on p "Feeding a worry monster box." at bounding box center [491, 260] width 418 height 18
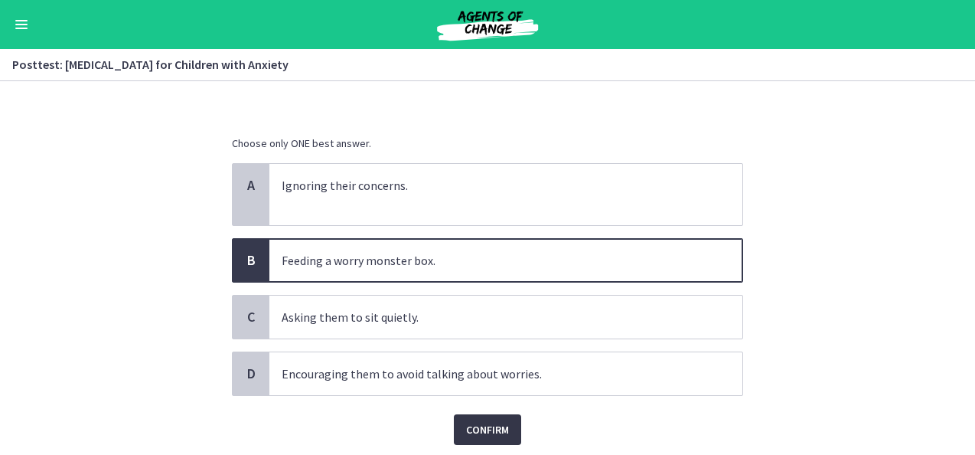
click at [505, 427] on button "Confirm" at bounding box center [487, 429] width 67 height 31
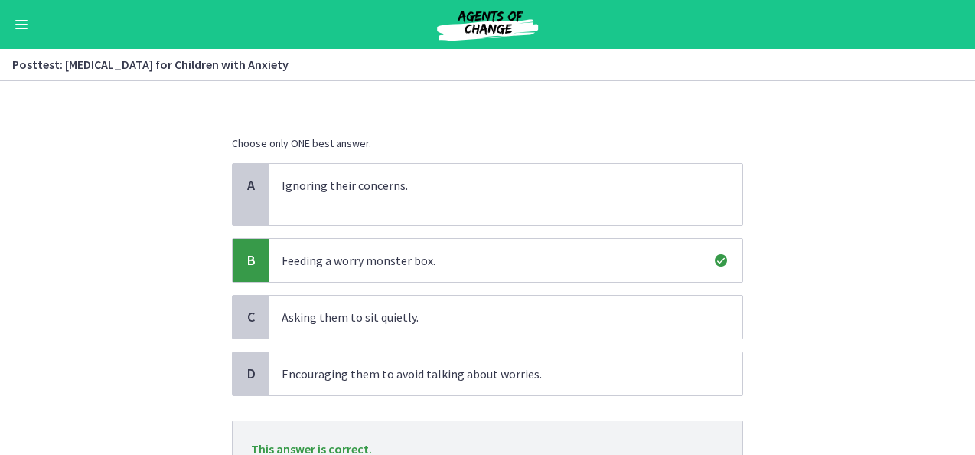
scroll to position [233, 0]
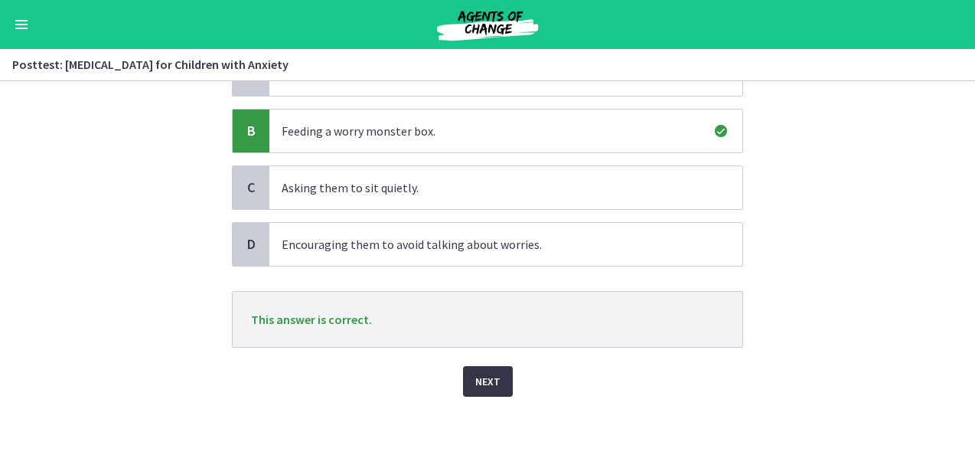
click at [475, 373] on span "Next" at bounding box center [487, 381] width 25 height 18
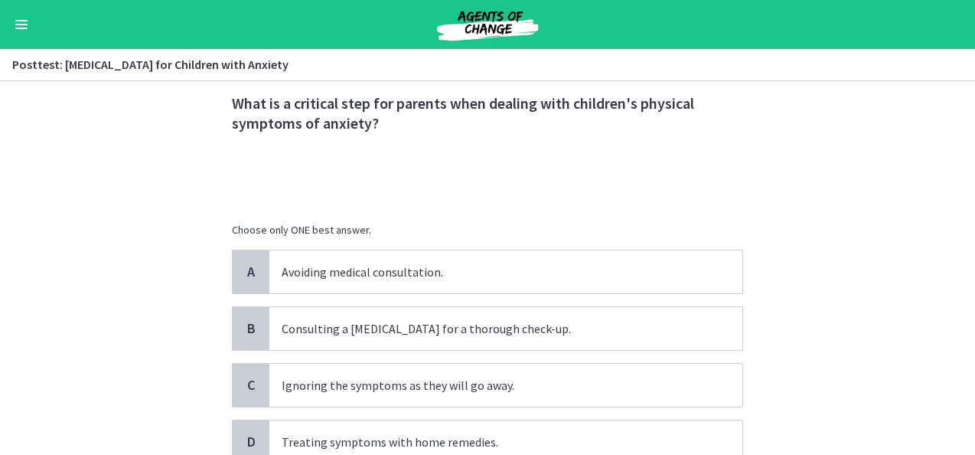
scroll to position [188, 0]
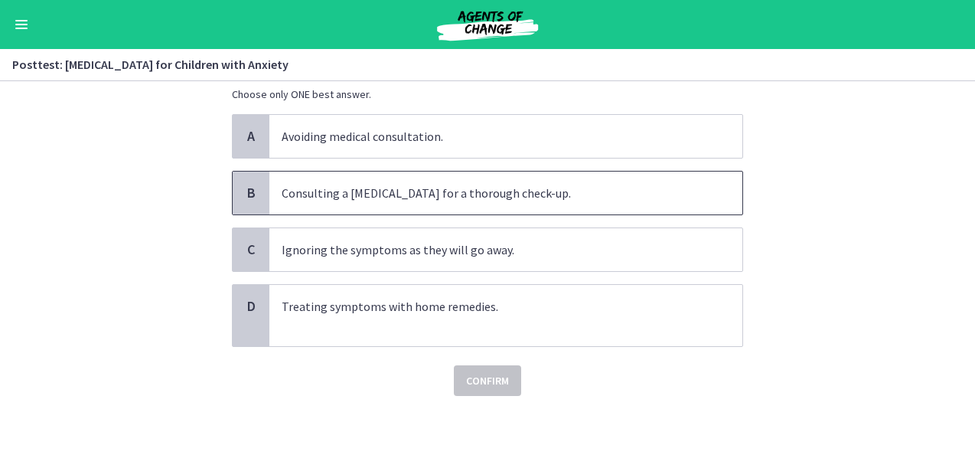
click at [533, 193] on p "Consulting a [MEDICAL_DATA] for a thorough check-up." at bounding box center [491, 193] width 418 height 18
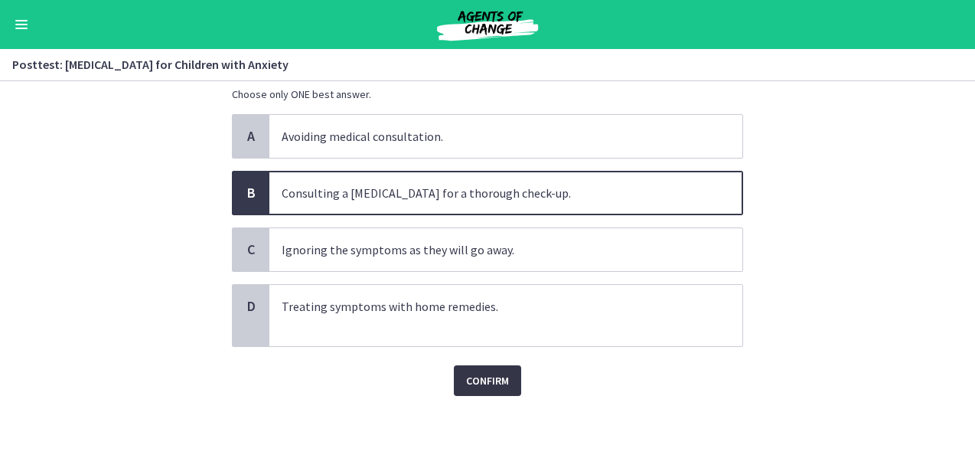
click at [478, 374] on span "Confirm" at bounding box center [487, 380] width 43 height 18
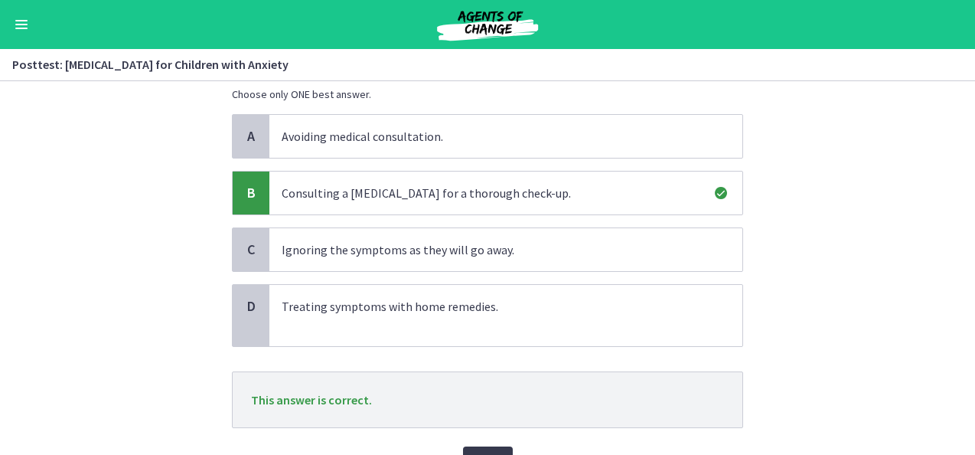
scroll to position [268, 0]
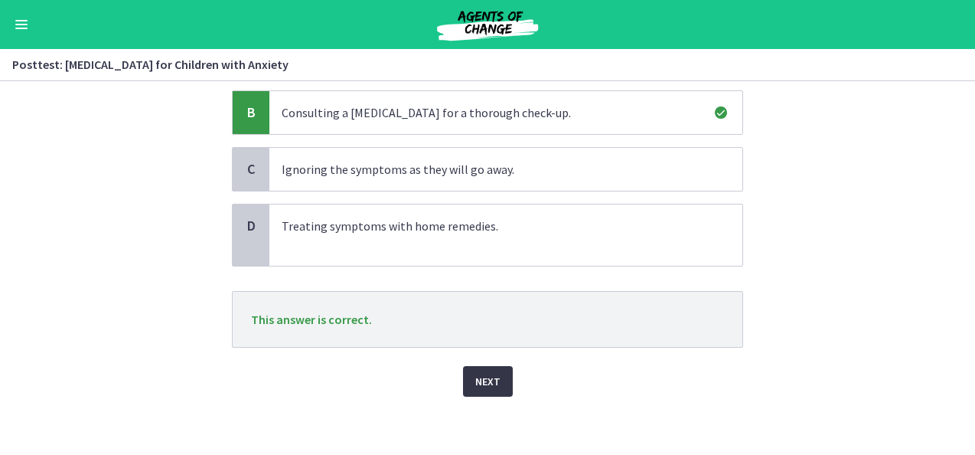
click at [481, 388] on button "Next" at bounding box center [488, 381] width 50 height 31
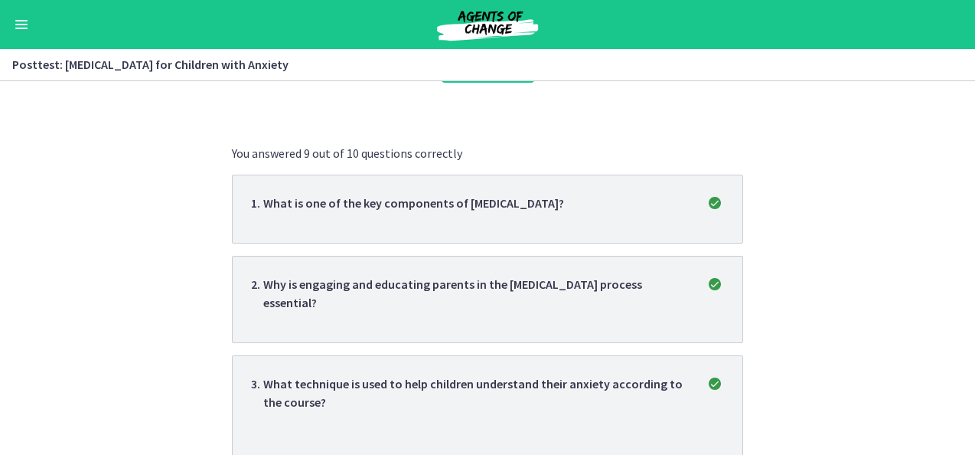
scroll to position [0, 0]
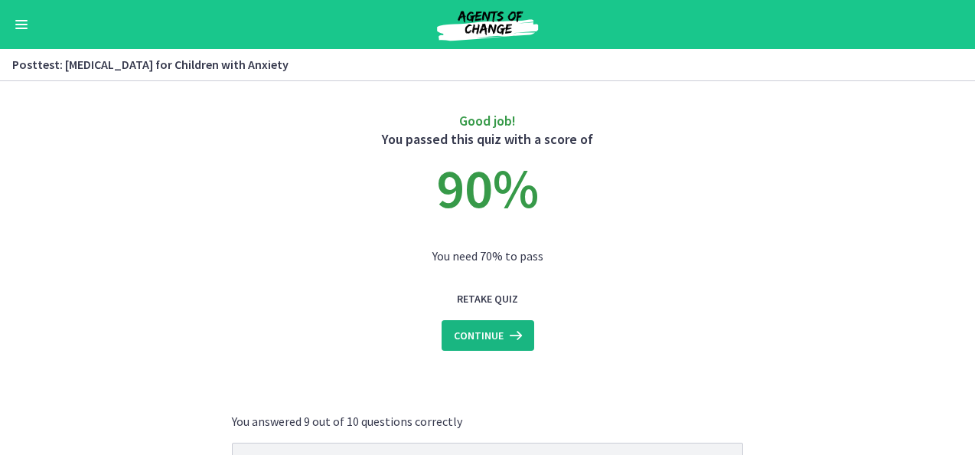
click at [511, 345] on button "Continue" at bounding box center [488, 335] width 93 height 31
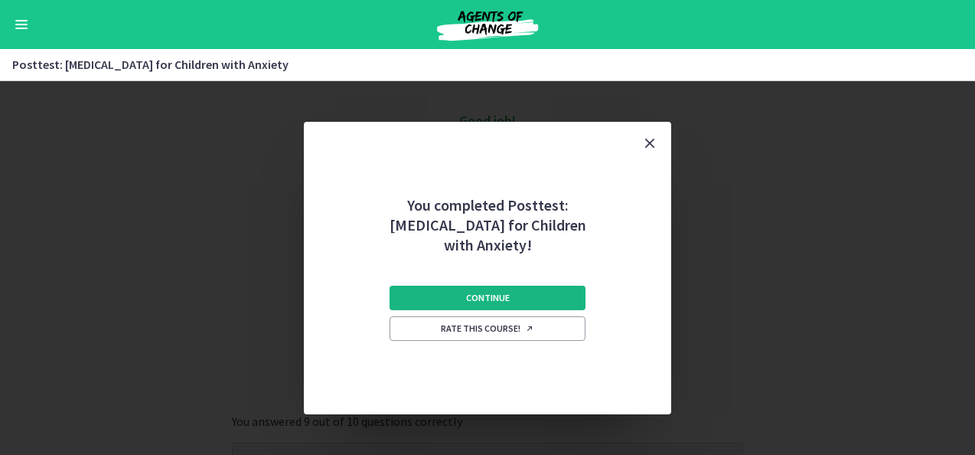
click at [511, 299] on button "Continue" at bounding box center [488, 298] width 196 height 24
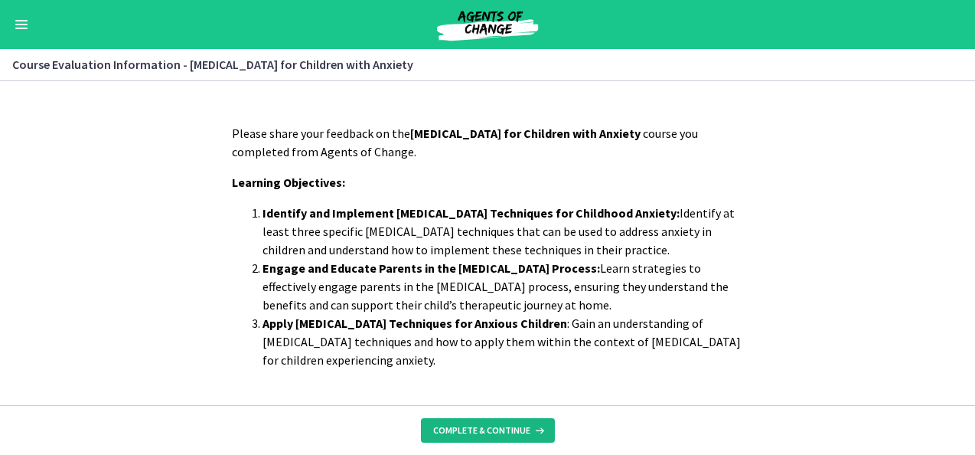
click at [495, 437] on button "Complete & continue" at bounding box center [488, 430] width 134 height 24
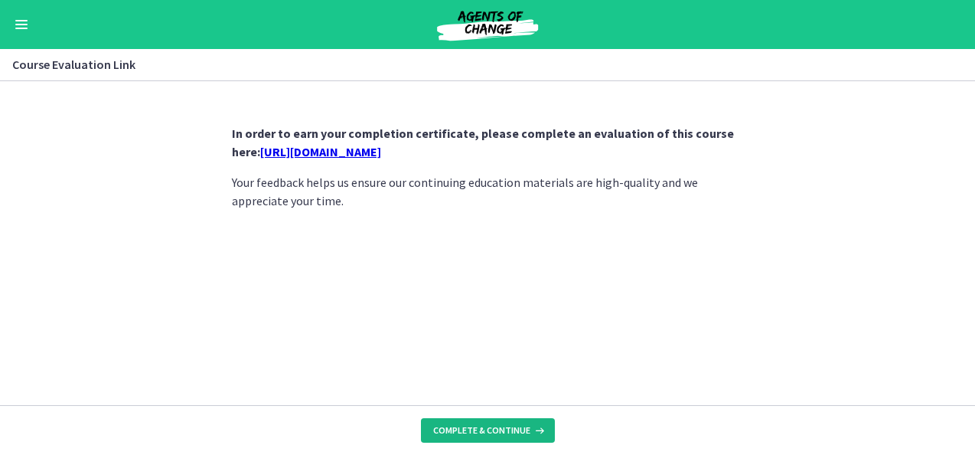
click at [531, 426] on icon at bounding box center [538, 430] width 15 height 12
